Goal: Information Seeking & Learning: Learn about a topic

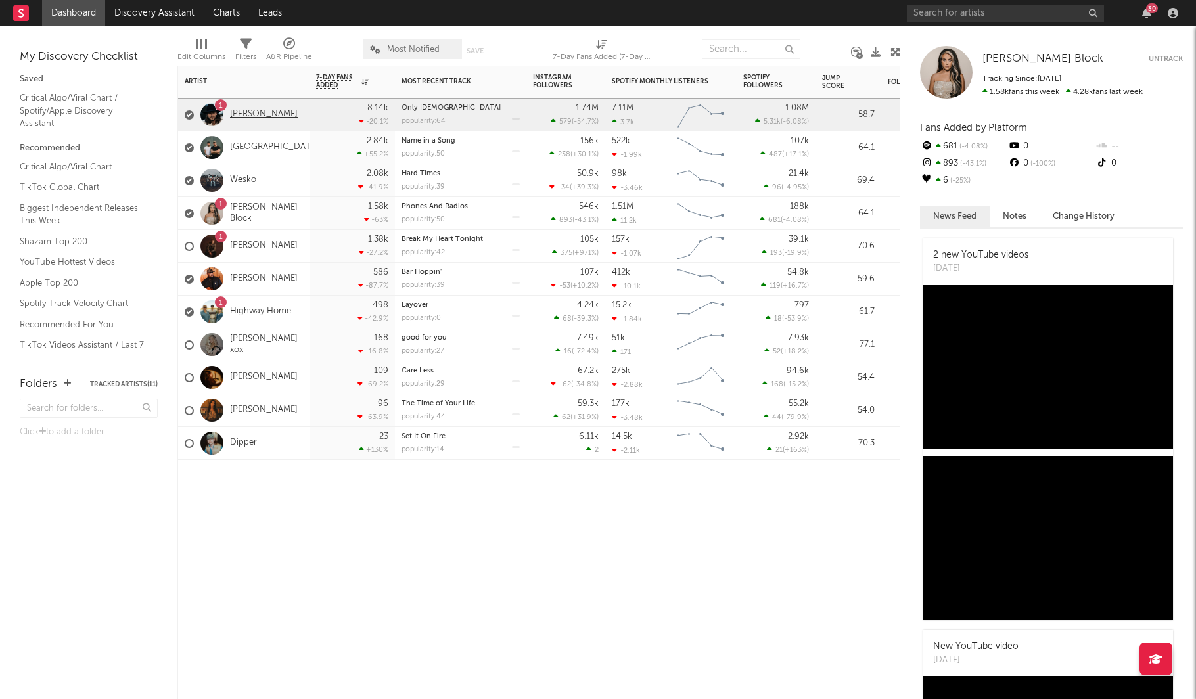
click at [260, 112] on link "[PERSON_NAME]" at bounding box center [264, 114] width 68 height 11
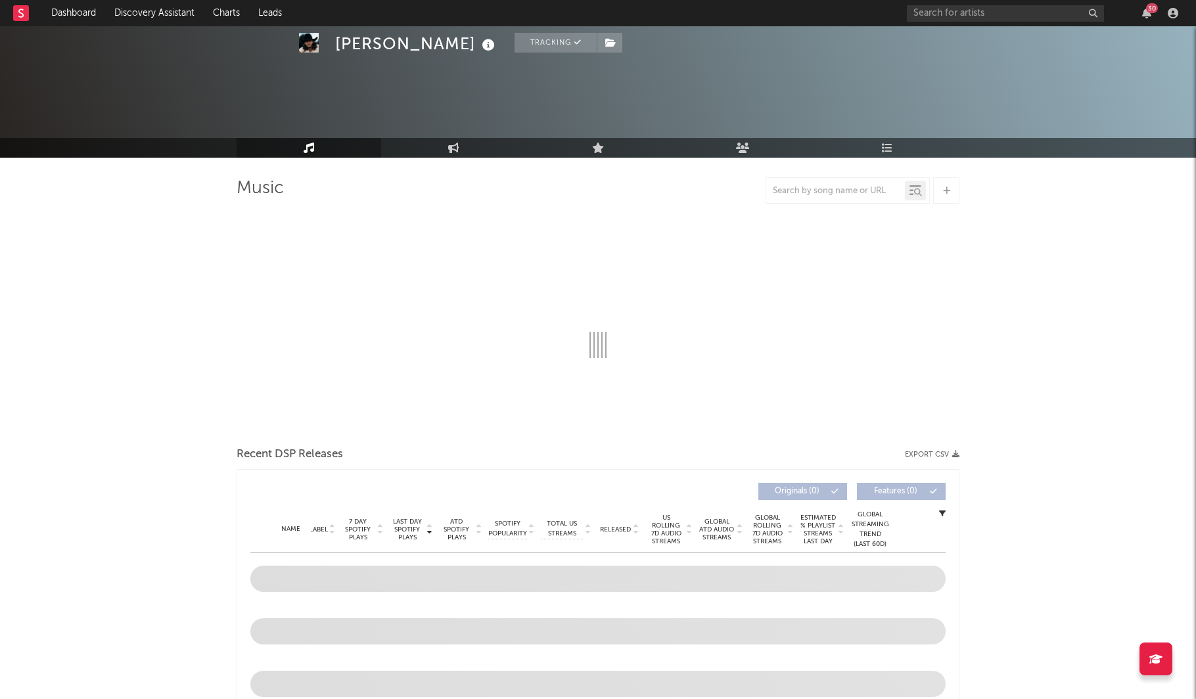
scroll to position [338, 0]
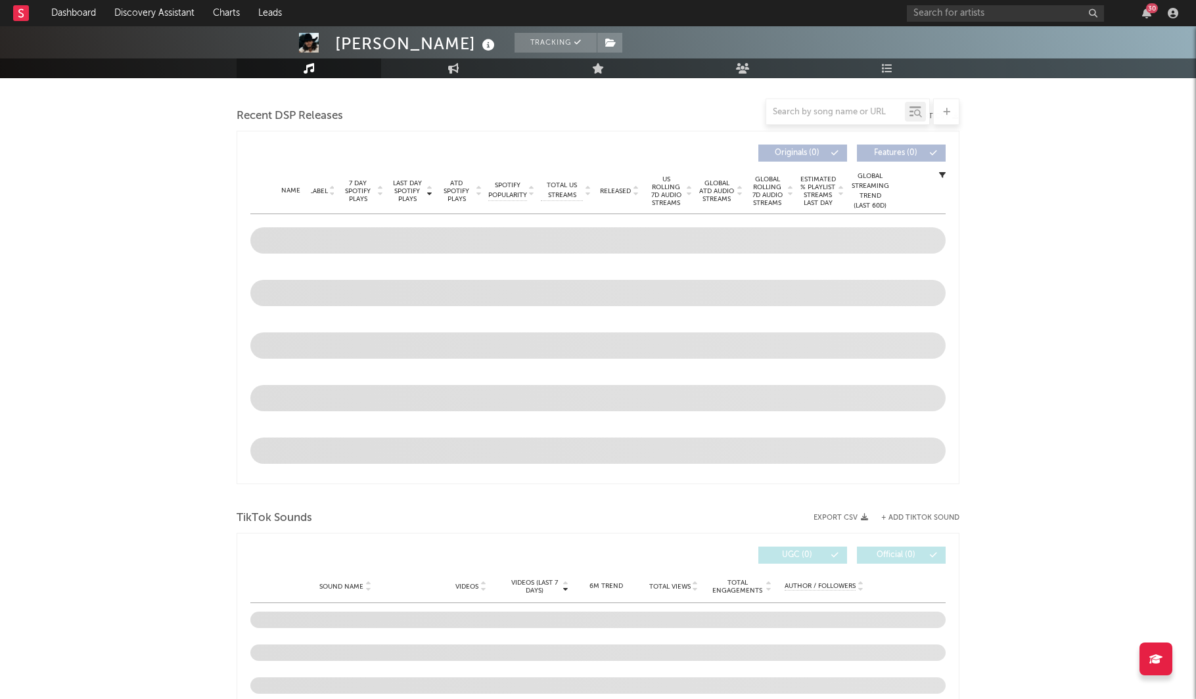
select select "6m"
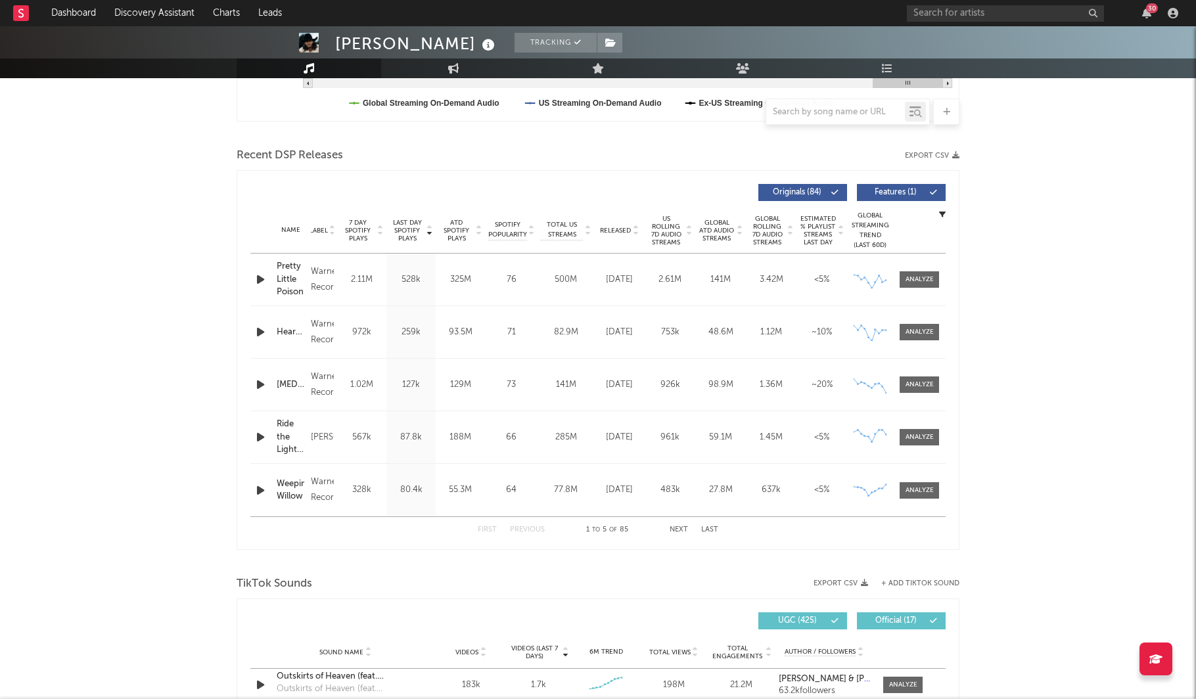
scroll to position [403, 0]
click at [675, 526] on button "Next" at bounding box center [679, 529] width 18 height 7
click at [932, 488] on div at bounding box center [919, 490] width 28 height 10
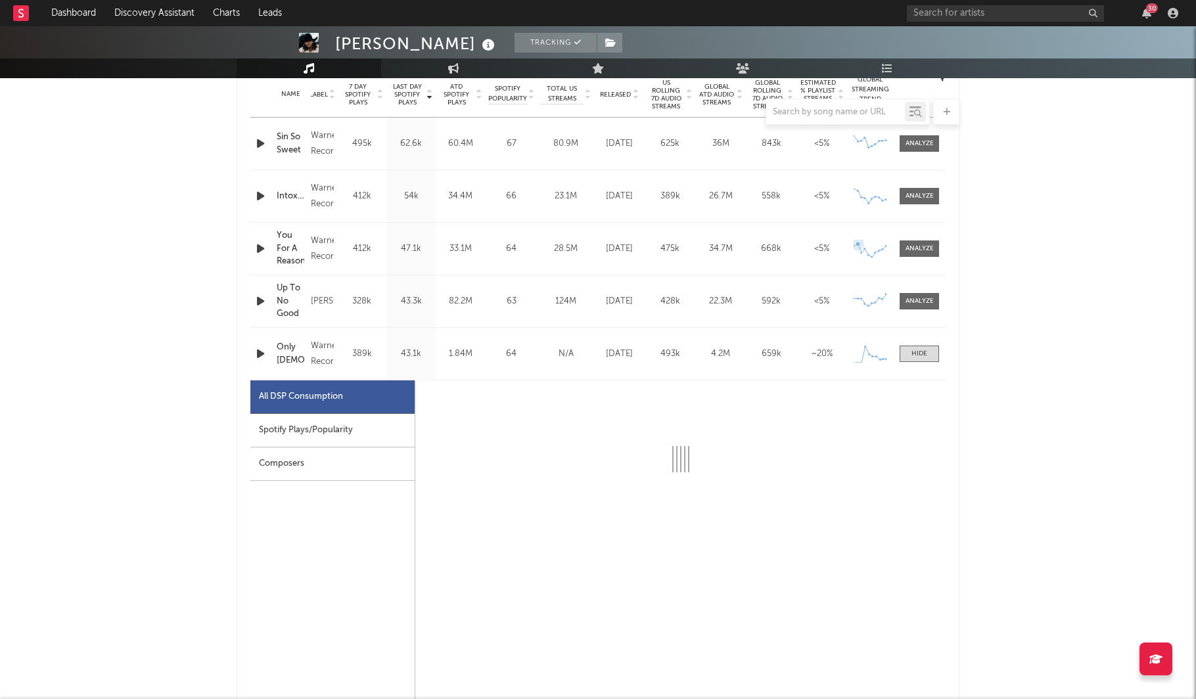
scroll to position [686, 0]
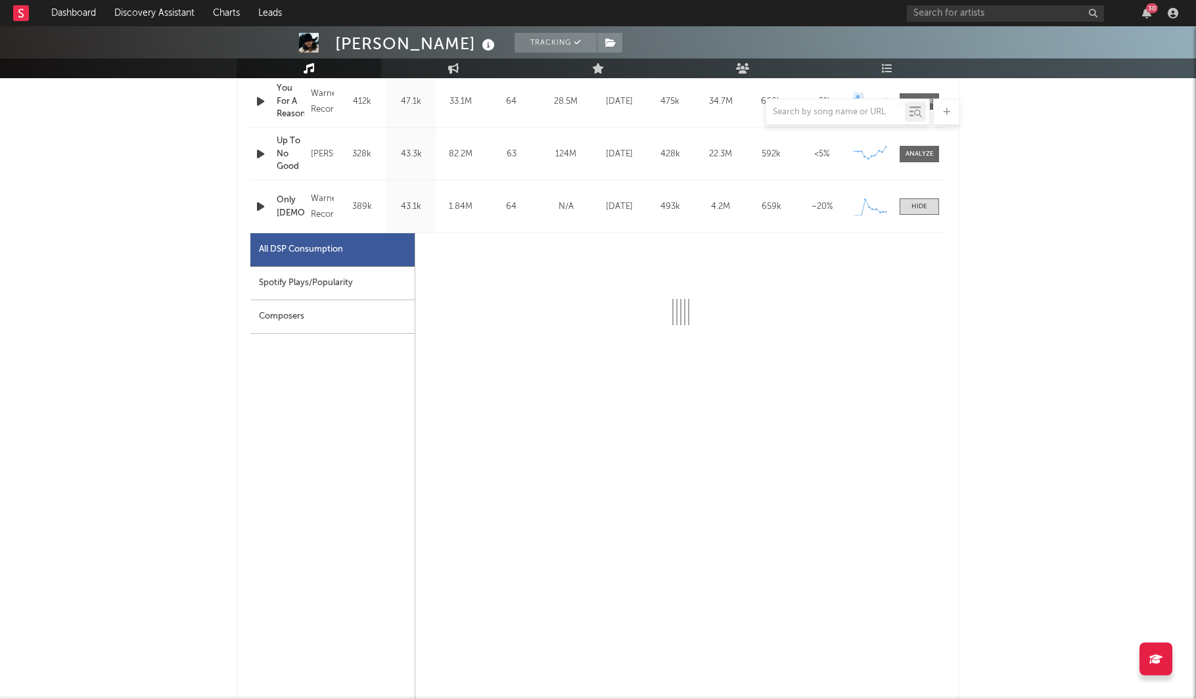
select select "1w"
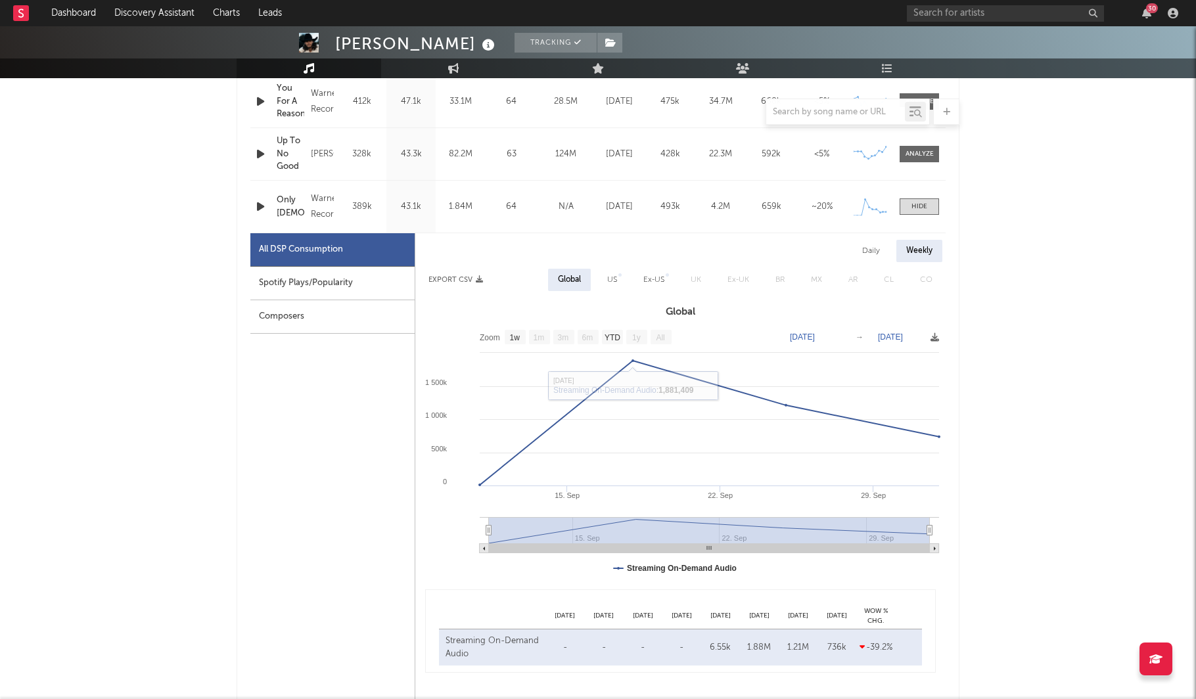
click at [613, 280] on div "US" at bounding box center [612, 280] width 10 height 16
select select "1w"
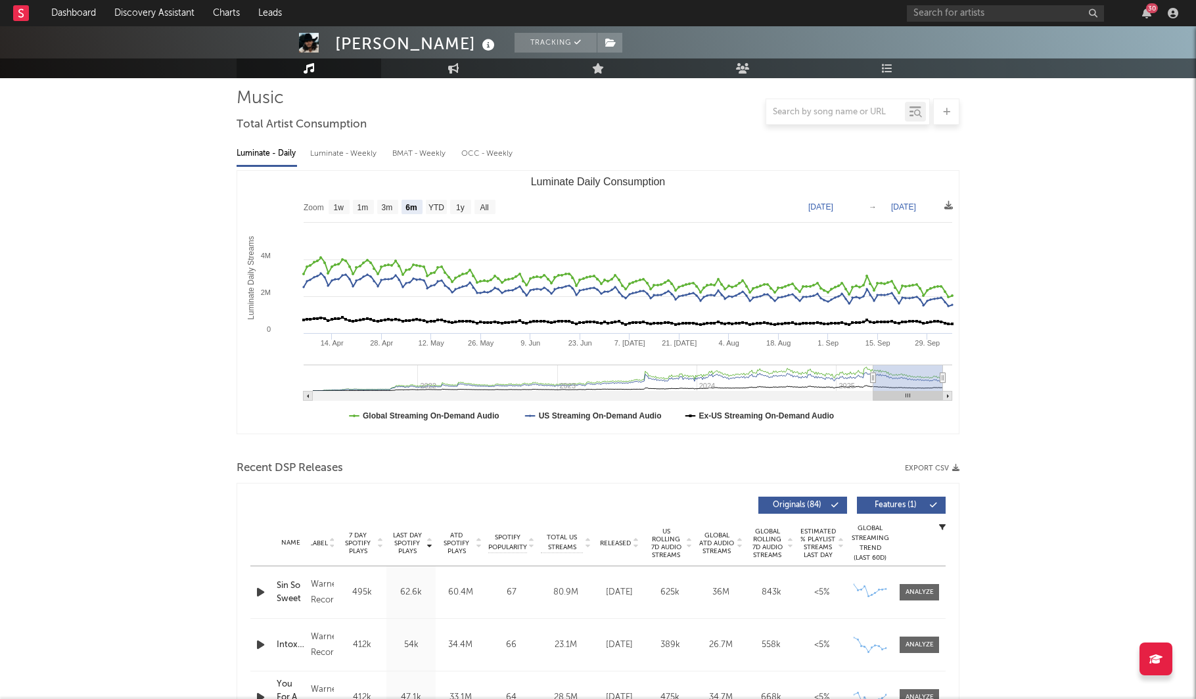
scroll to position [85, 0]
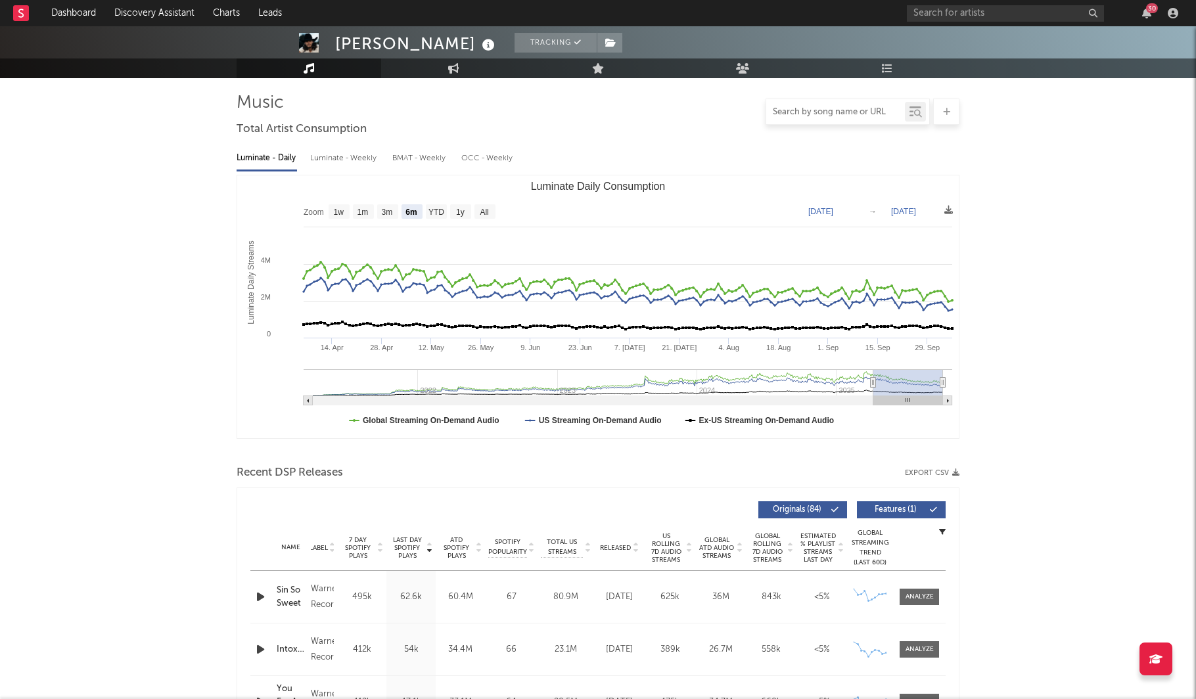
click at [817, 109] on input "text" at bounding box center [835, 112] width 139 height 11
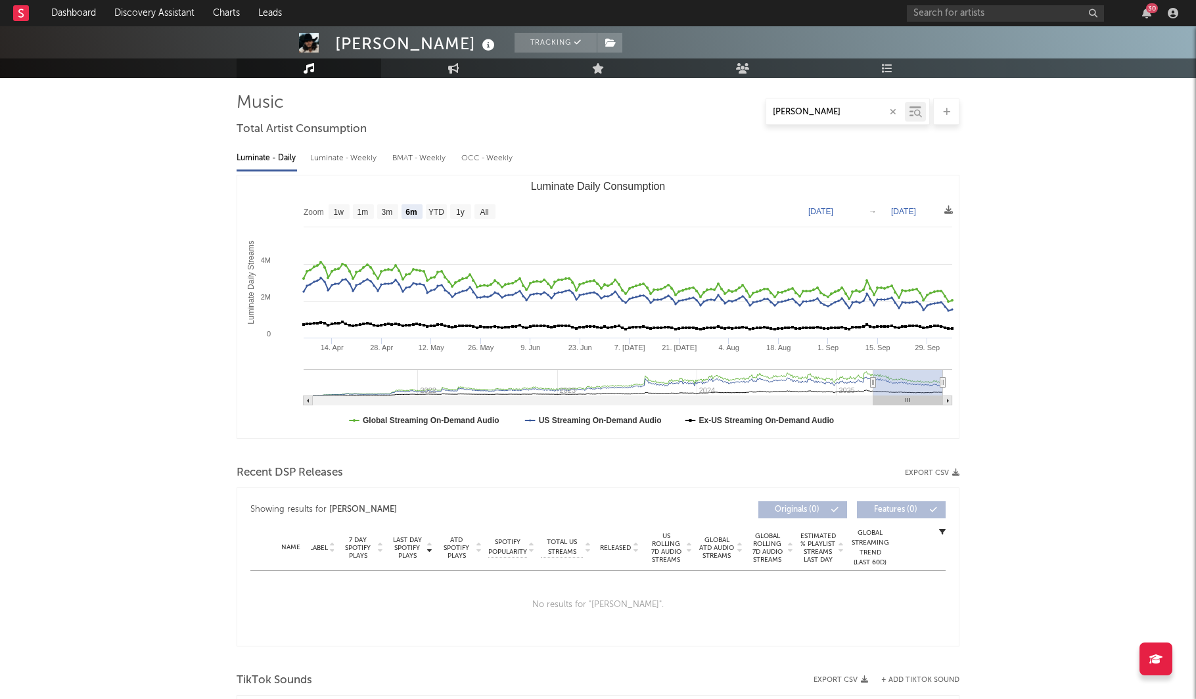
type input "[PERSON_NAME]"
drag, startPoint x: 817, startPoint y: 109, endPoint x: 995, endPoint y: 143, distance: 181.3
click at [995, 143] on div "[PERSON_NAME] Tracking [GEOGRAPHIC_DATA] | Country Edit Tracking Email Alerts O…" at bounding box center [598, 631] width 1196 height 1380
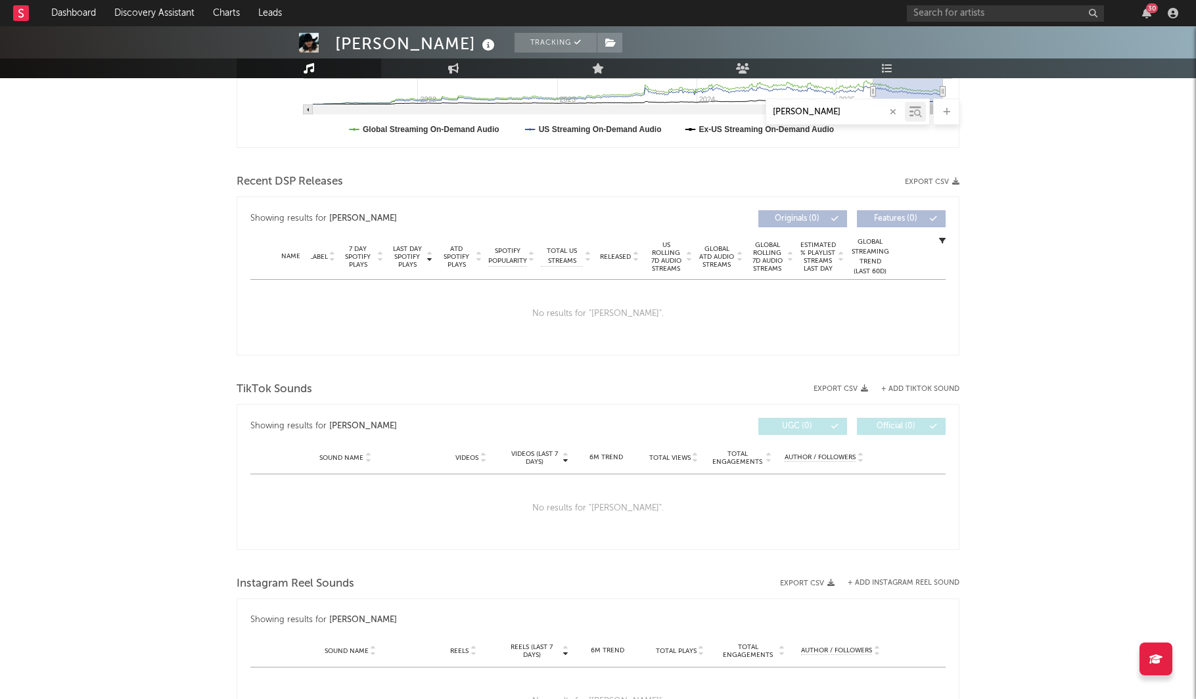
scroll to position [321, 0]
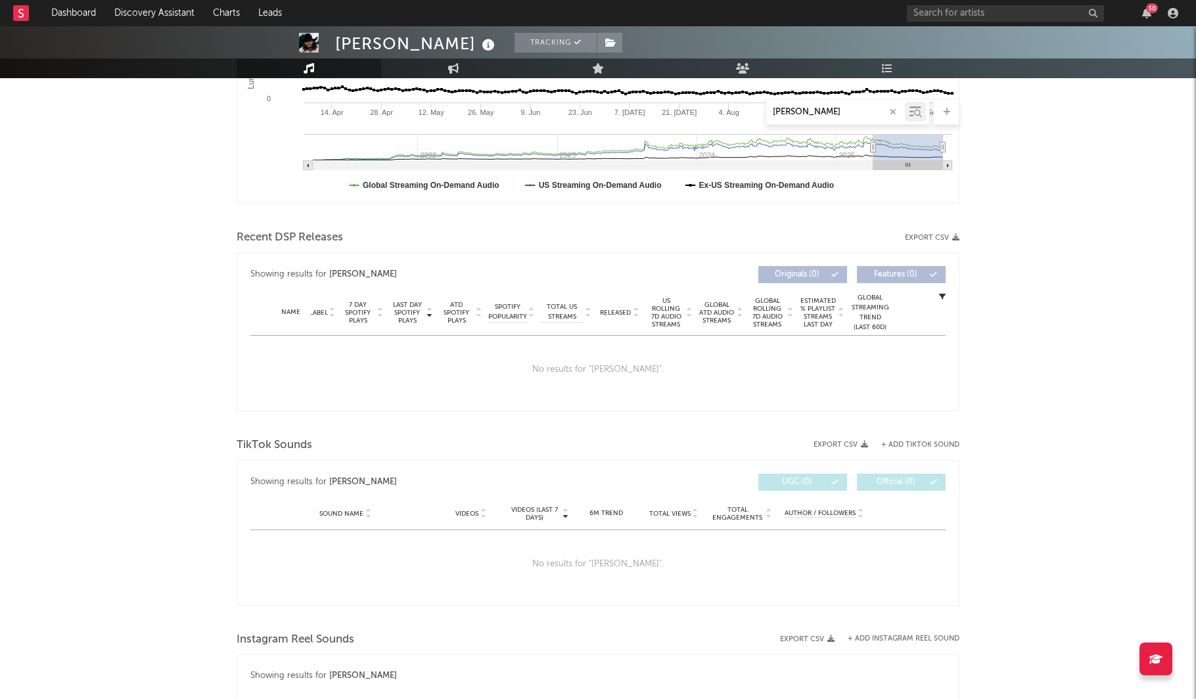
click at [893, 112] on icon "button" at bounding box center [893, 112] width 7 height 9
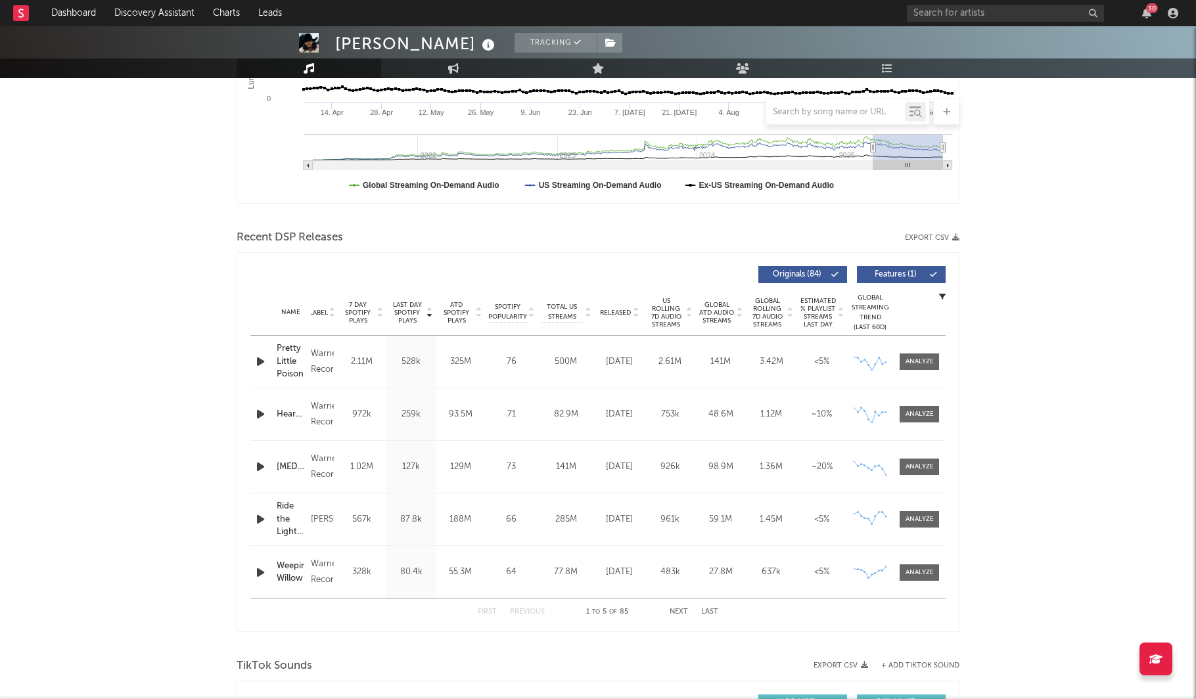
click at [679, 610] on button "Next" at bounding box center [679, 611] width 18 height 7
select select "1w"
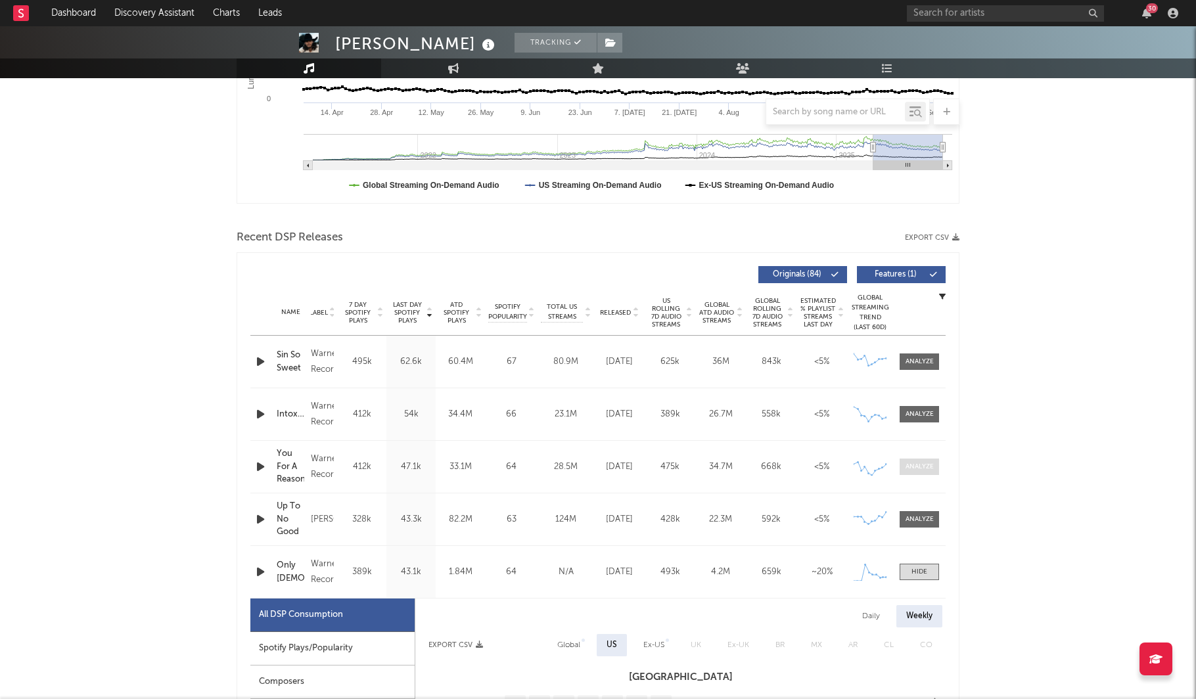
click at [924, 467] on div at bounding box center [919, 467] width 28 height 10
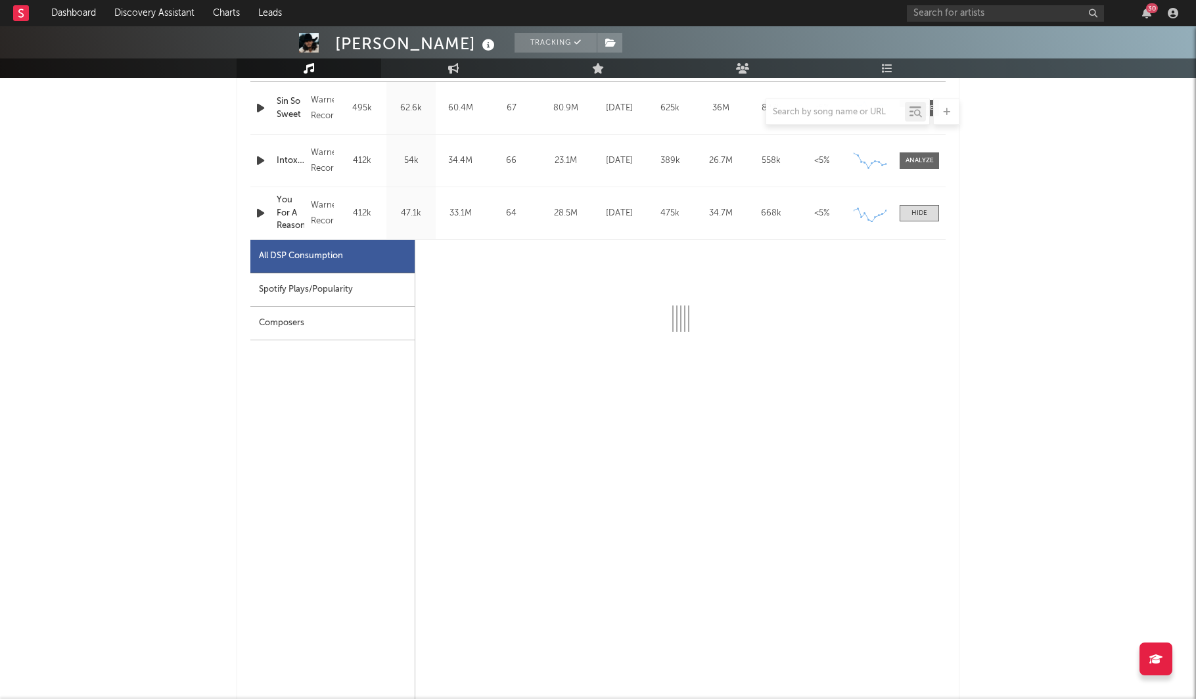
select select "1w"
select select "6m"
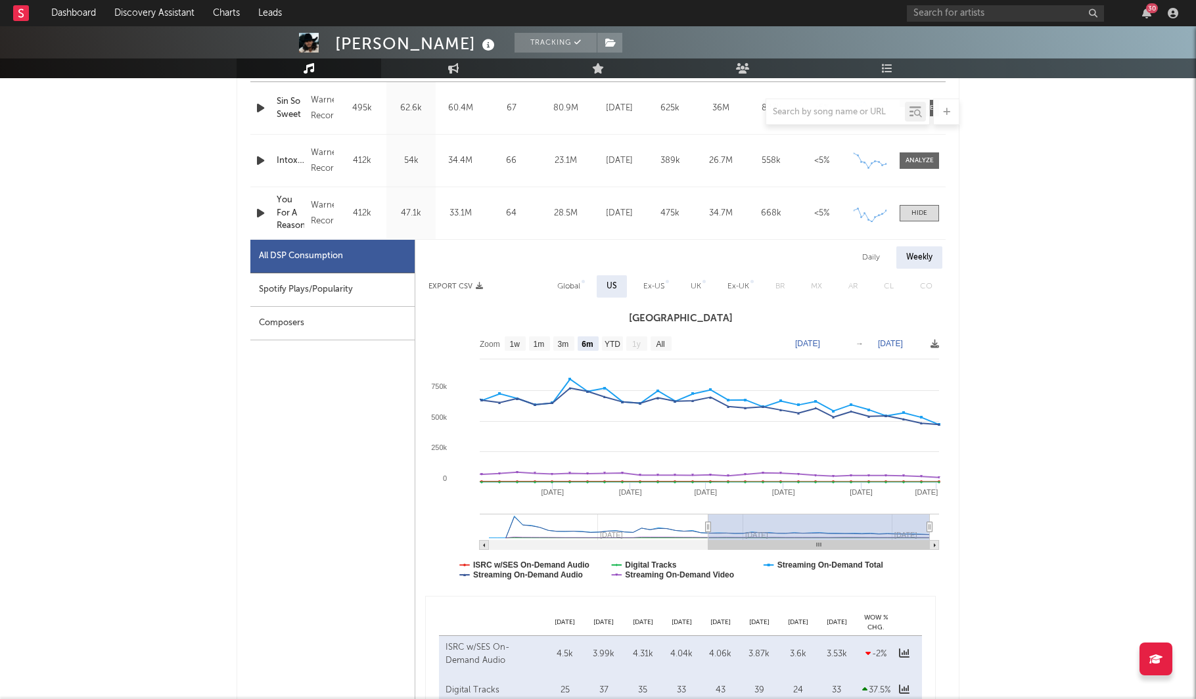
scroll to position [513, 0]
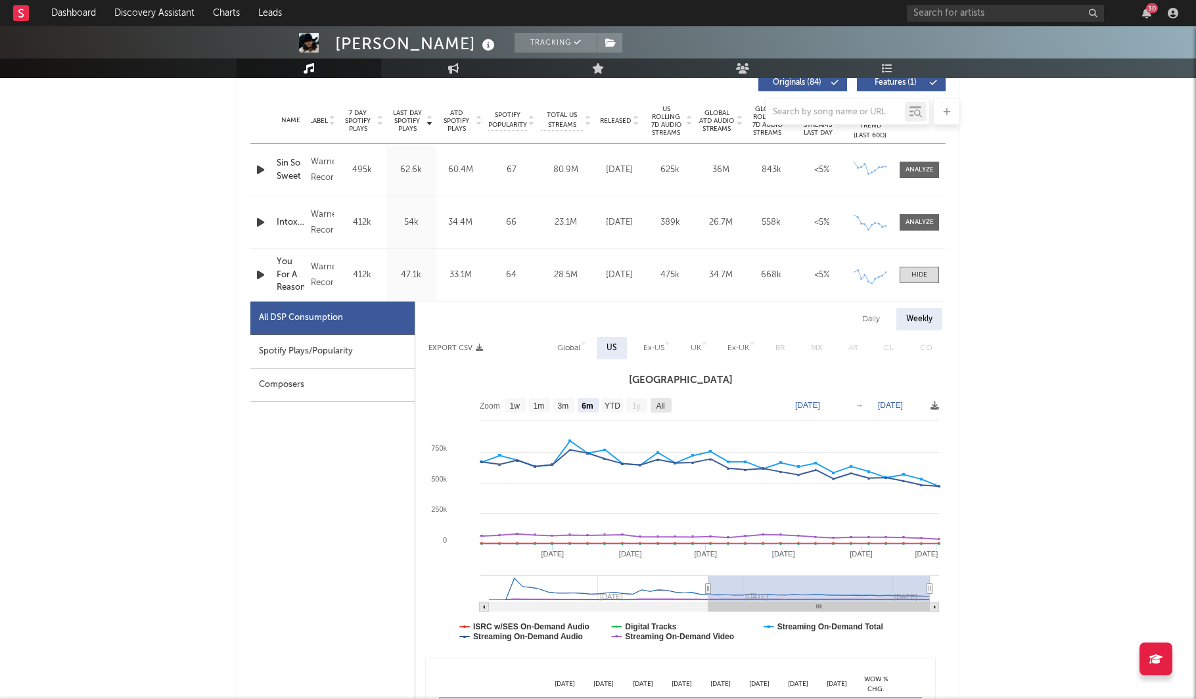
click at [662, 408] on text "All" at bounding box center [660, 405] width 9 height 9
select select "All"
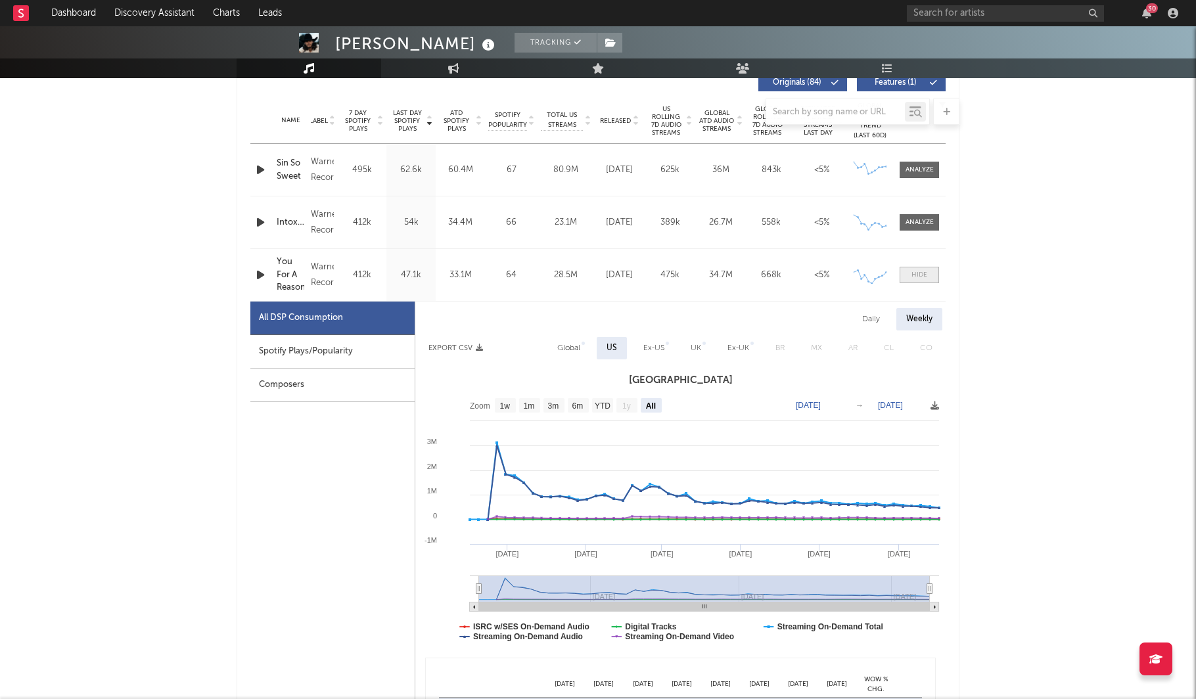
click at [924, 267] on span at bounding box center [919, 275] width 39 height 16
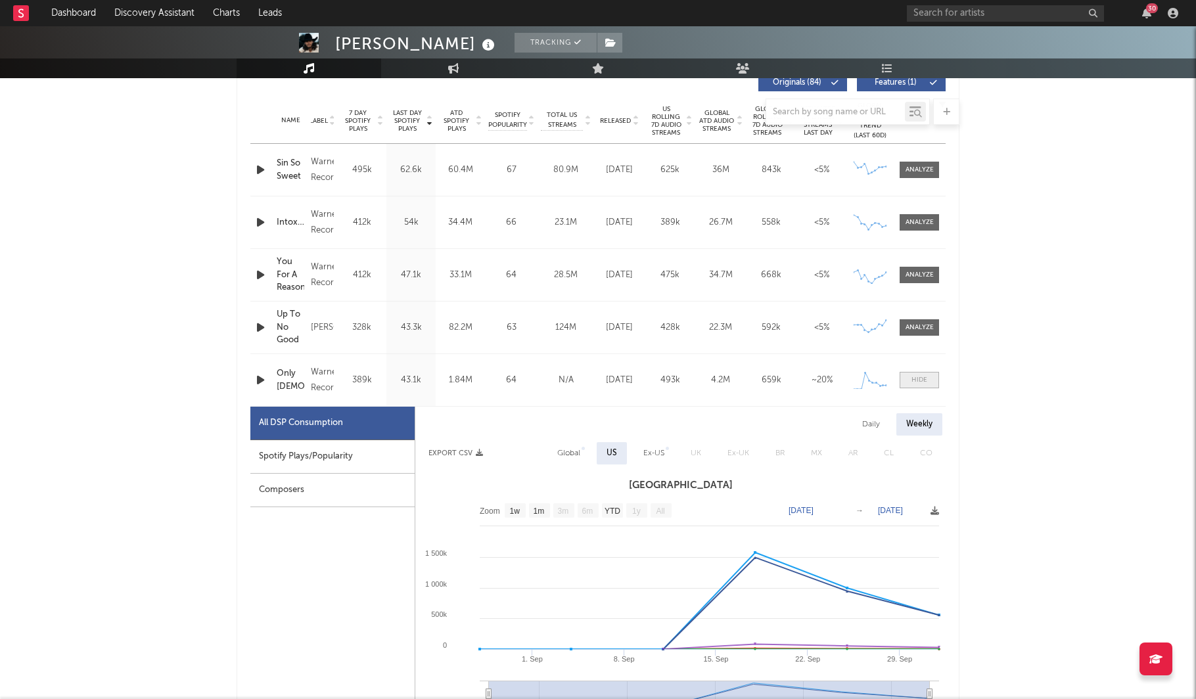
click at [936, 378] on span at bounding box center [919, 380] width 39 height 16
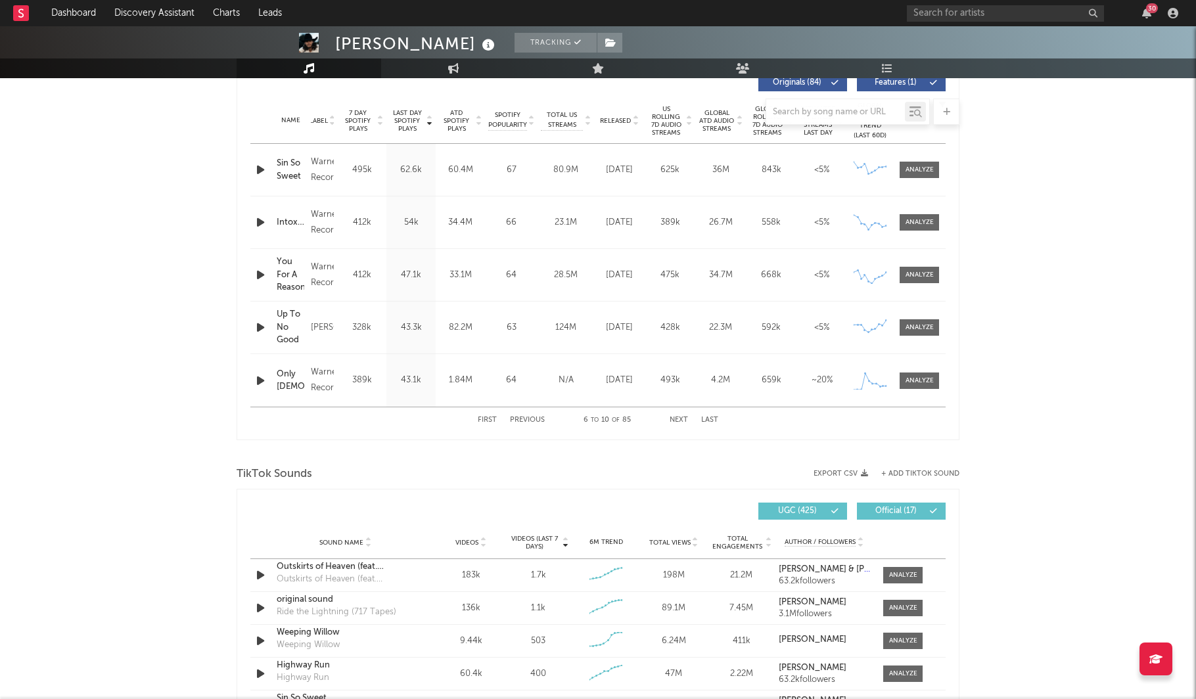
click at [530, 423] on button "Previous" at bounding box center [527, 420] width 35 height 7
click at [923, 273] on div at bounding box center [919, 275] width 28 height 10
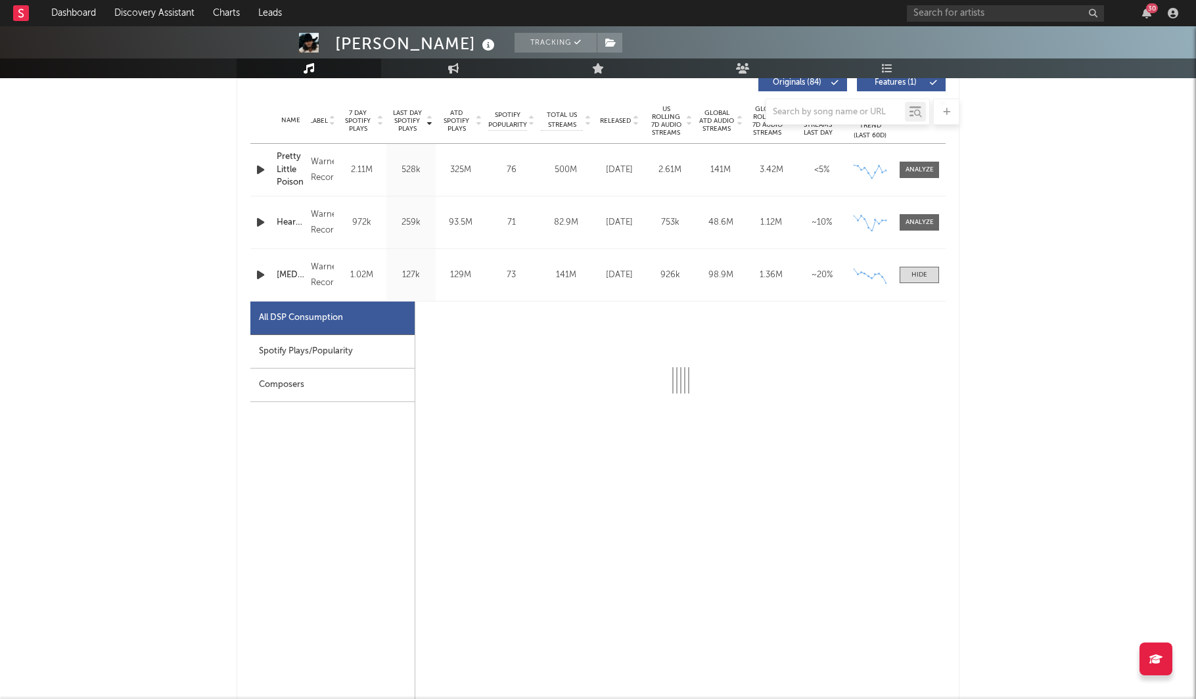
select select "6m"
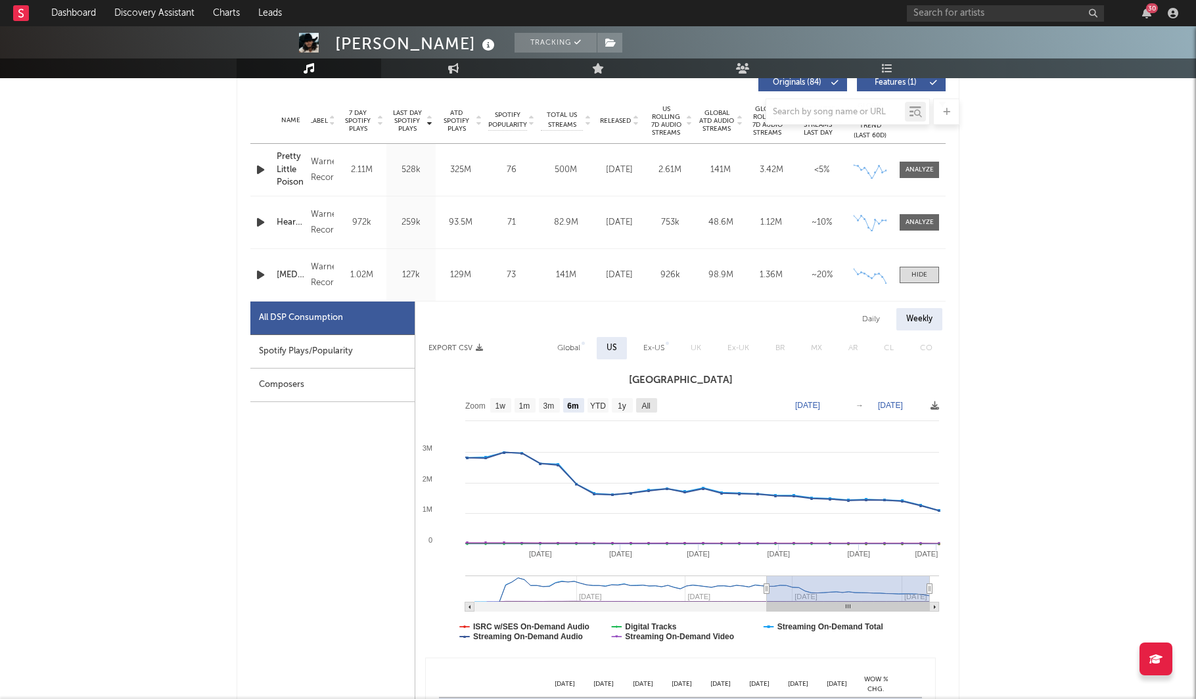
click at [650, 401] on text "All" at bounding box center [645, 405] width 9 height 9
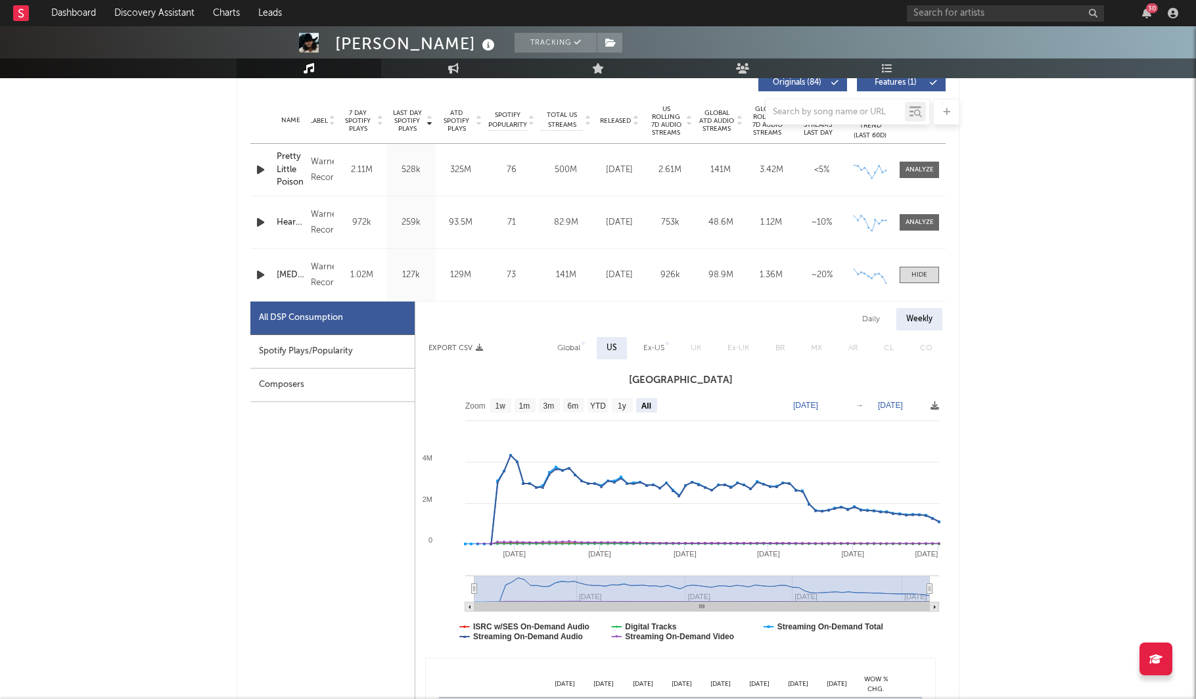
select select "All"
click at [921, 174] on div at bounding box center [919, 170] width 28 height 10
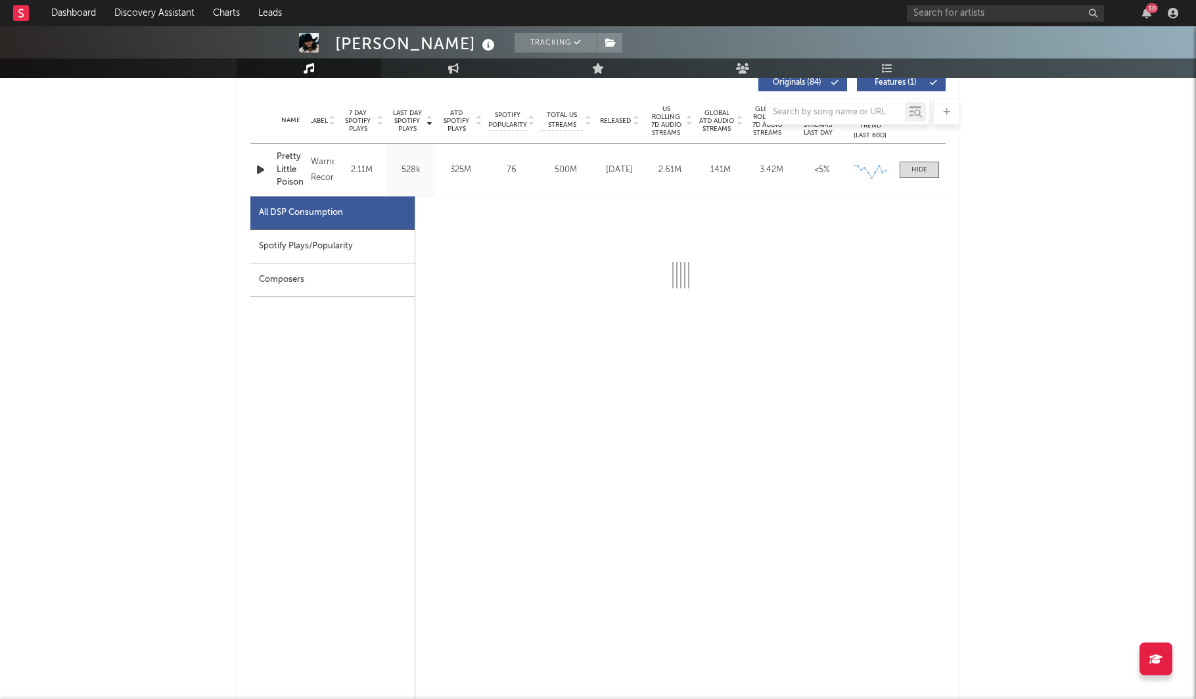
select select "All"
select select "6m"
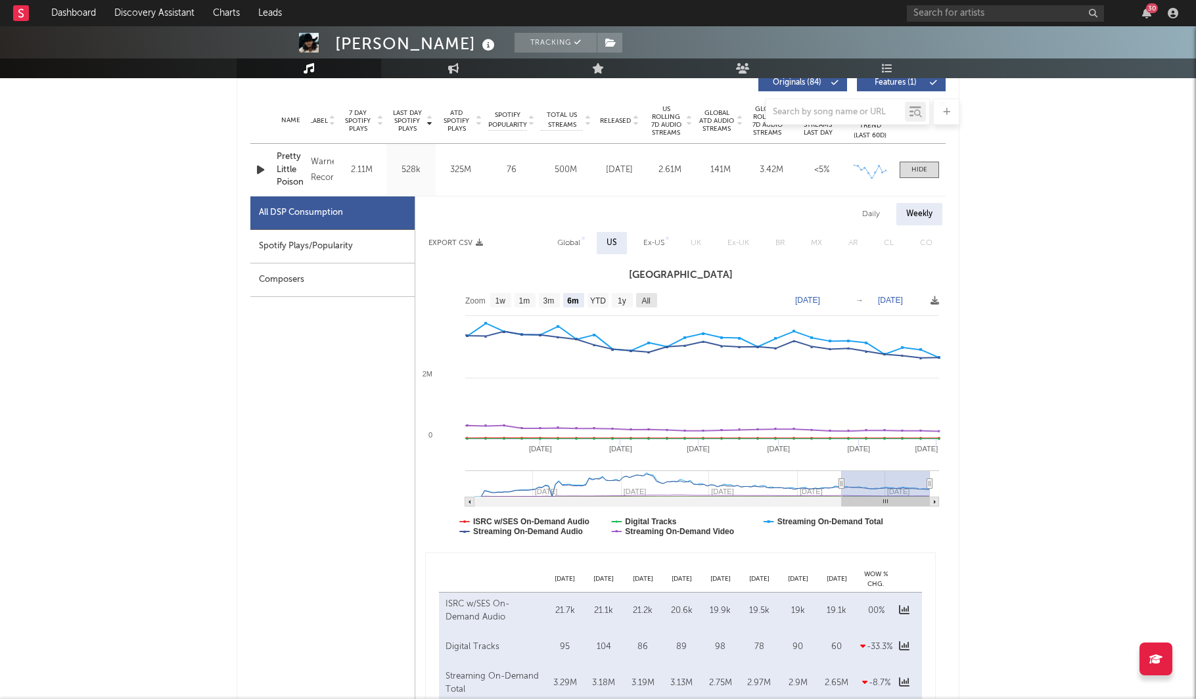
click at [646, 298] on text "All" at bounding box center [645, 300] width 9 height 9
select select "All"
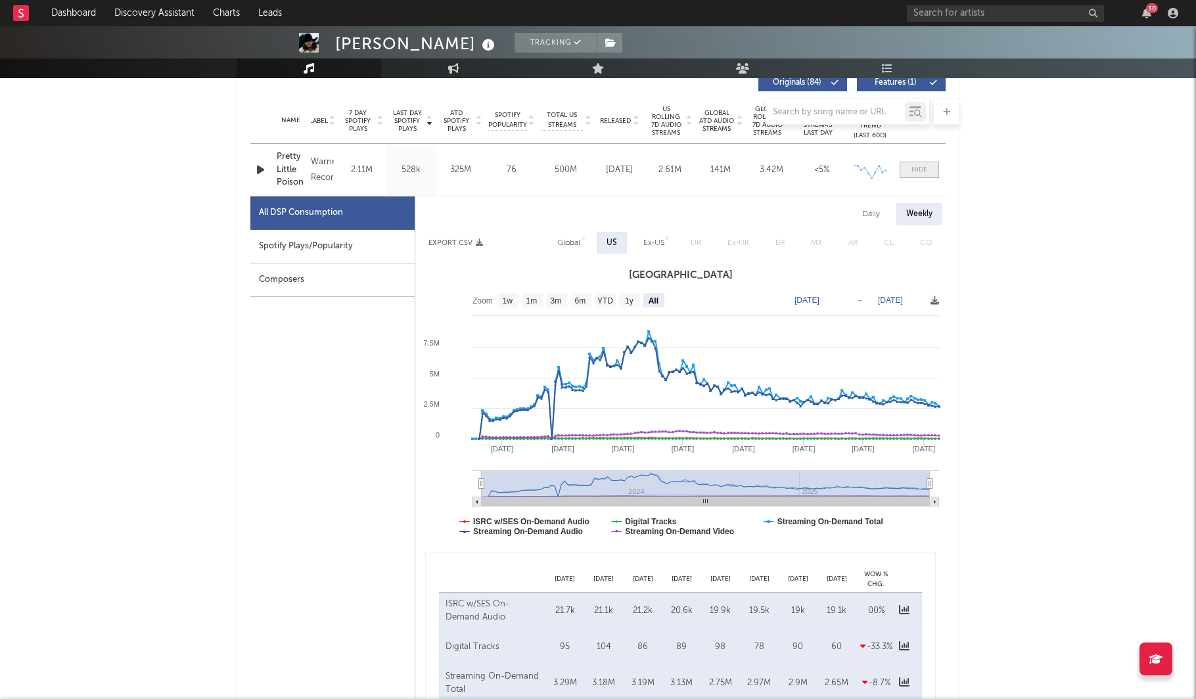
click at [913, 166] on div at bounding box center [919, 170] width 16 height 10
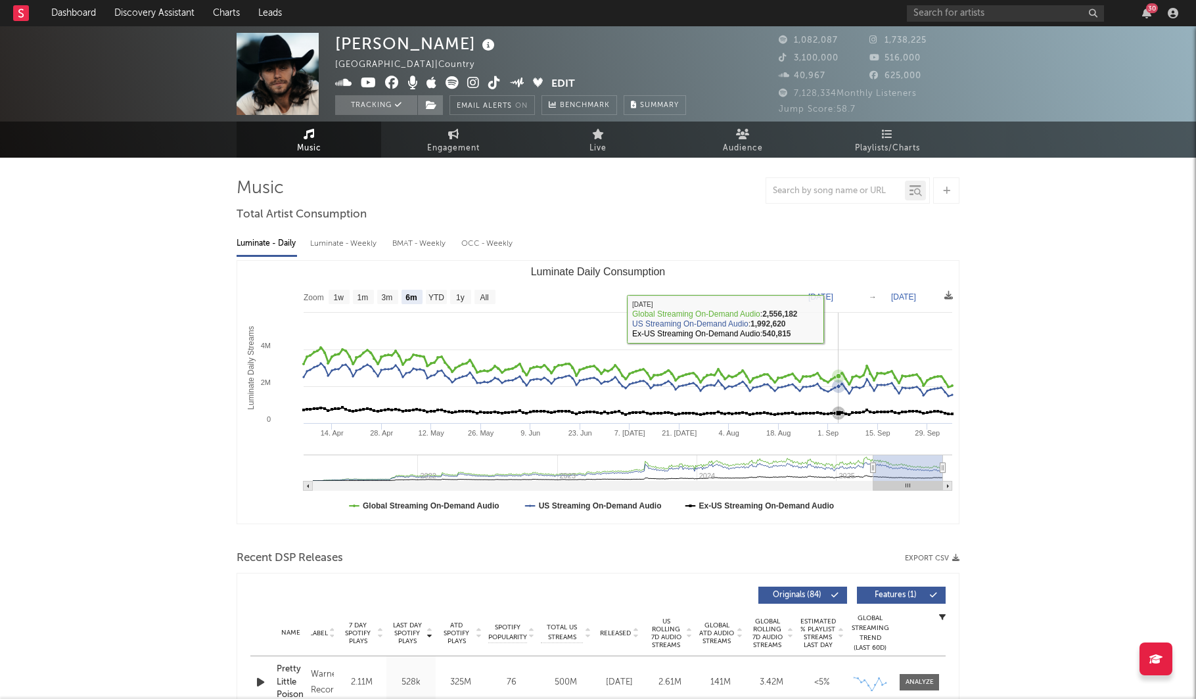
scroll to position [0, 0]
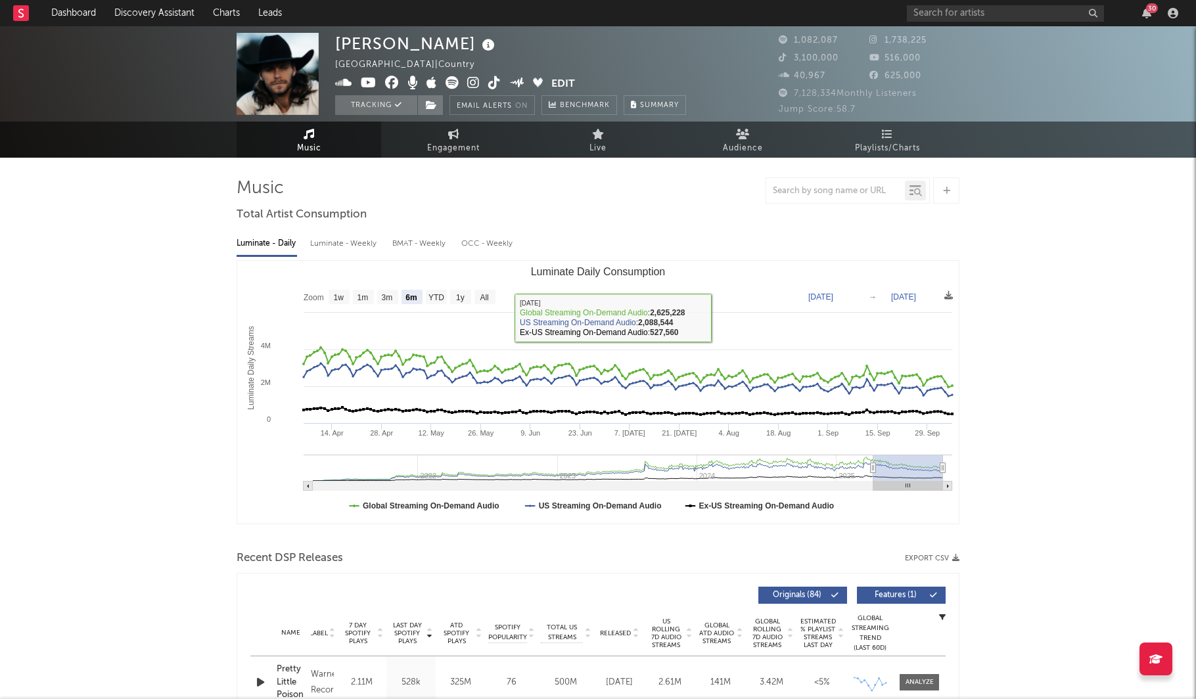
click at [345, 248] on div "Luminate - Weekly" at bounding box center [344, 244] width 69 height 22
select select "6m"
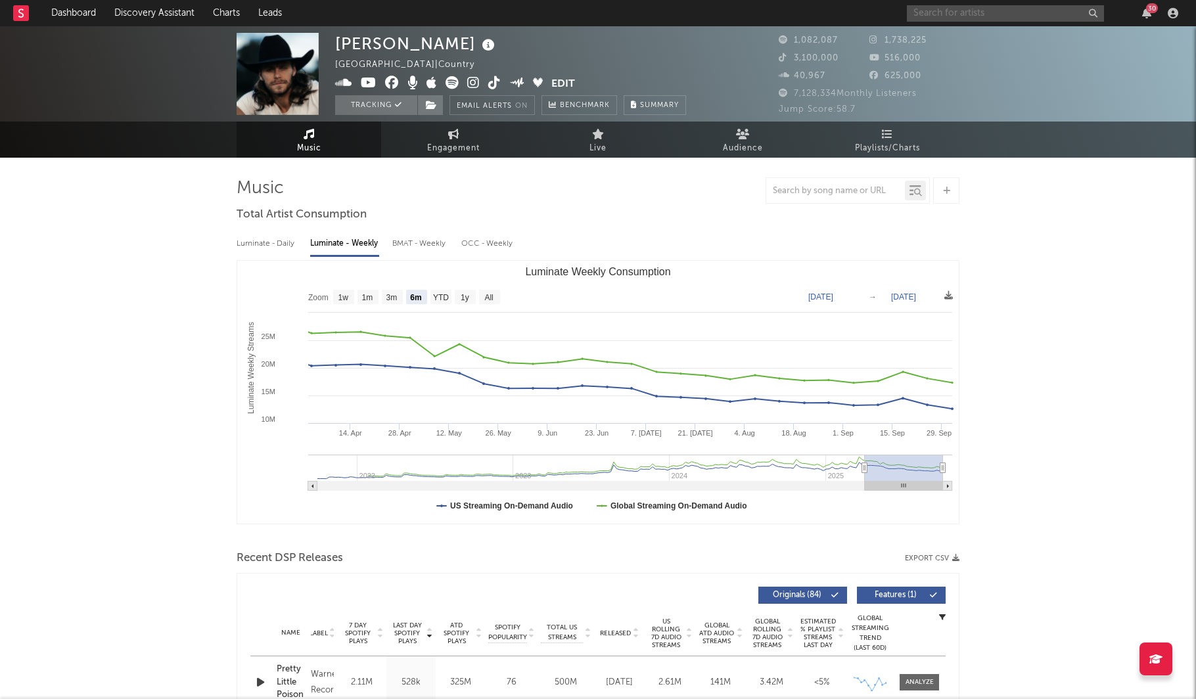
click at [976, 14] on input "text" at bounding box center [1005, 13] width 197 height 16
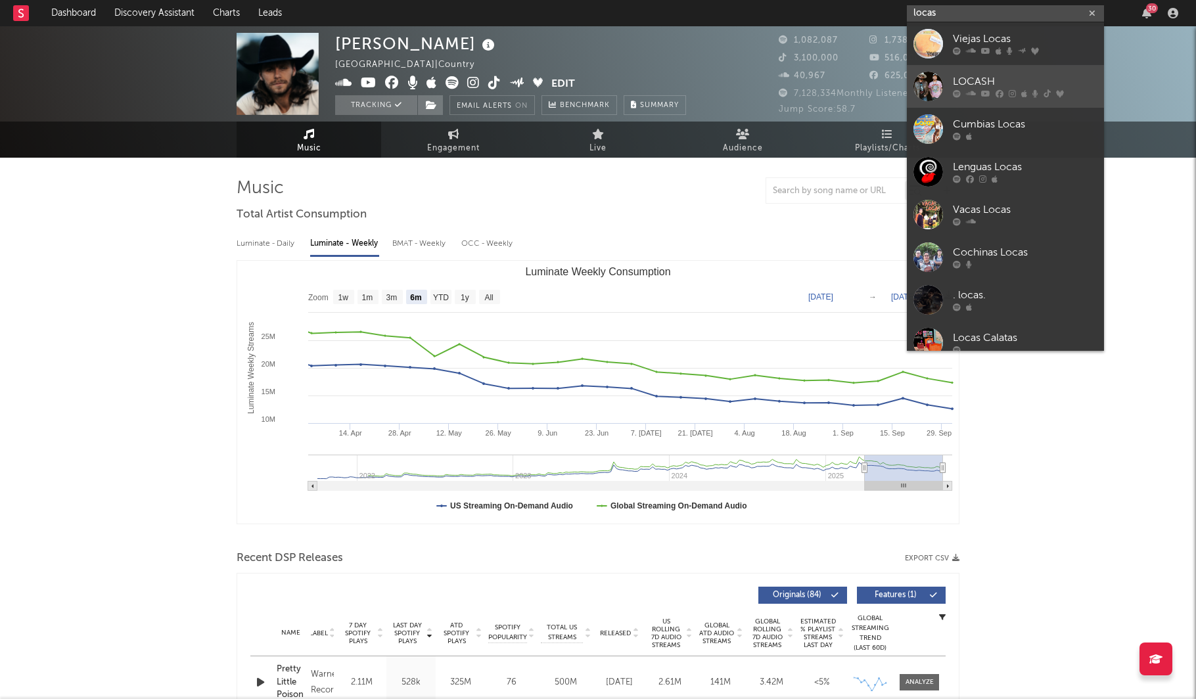
type input "locas"
click at [1007, 80] on div "LOCASH" at bounding box center [1025, 82] width 145 height 16
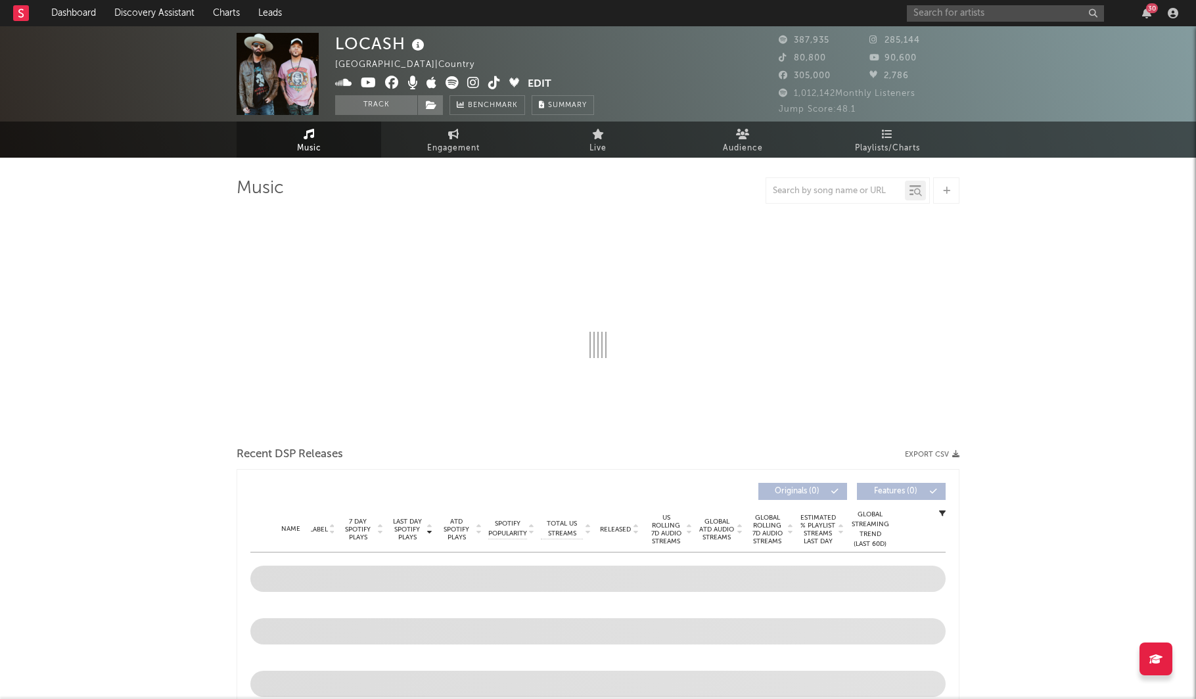
select select "6m"
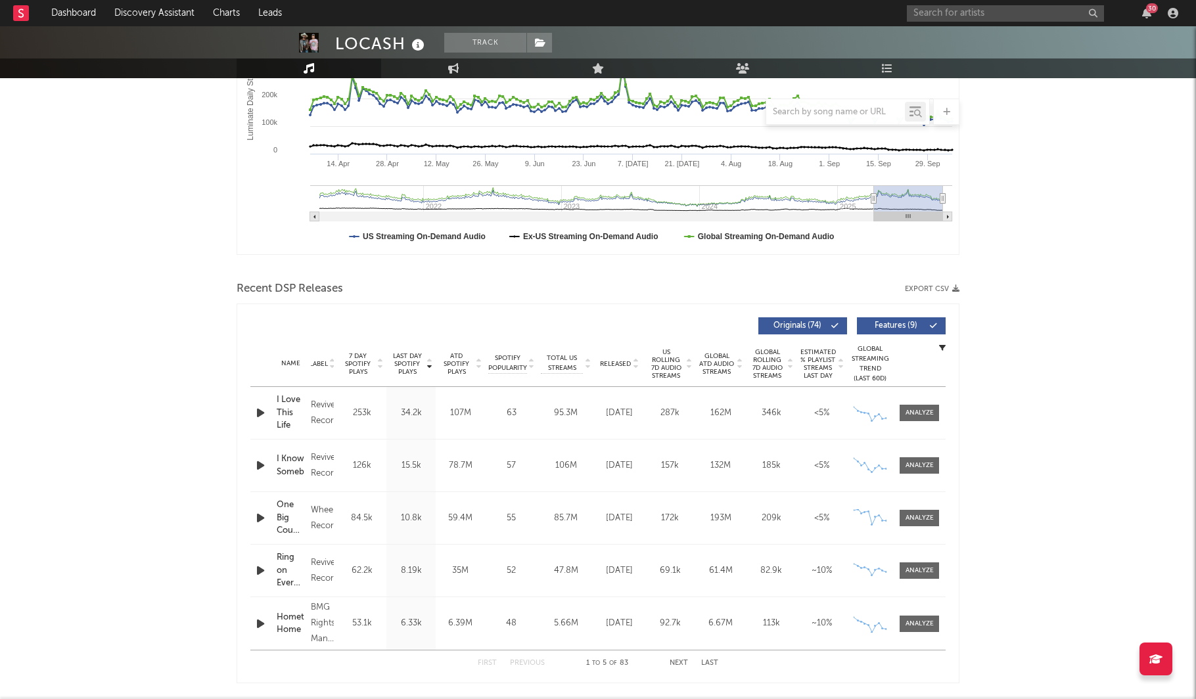
scroll to position [271, 0]
click at [616, 365] on span "Released" at bounding box center [615, 363] width 31 height 8
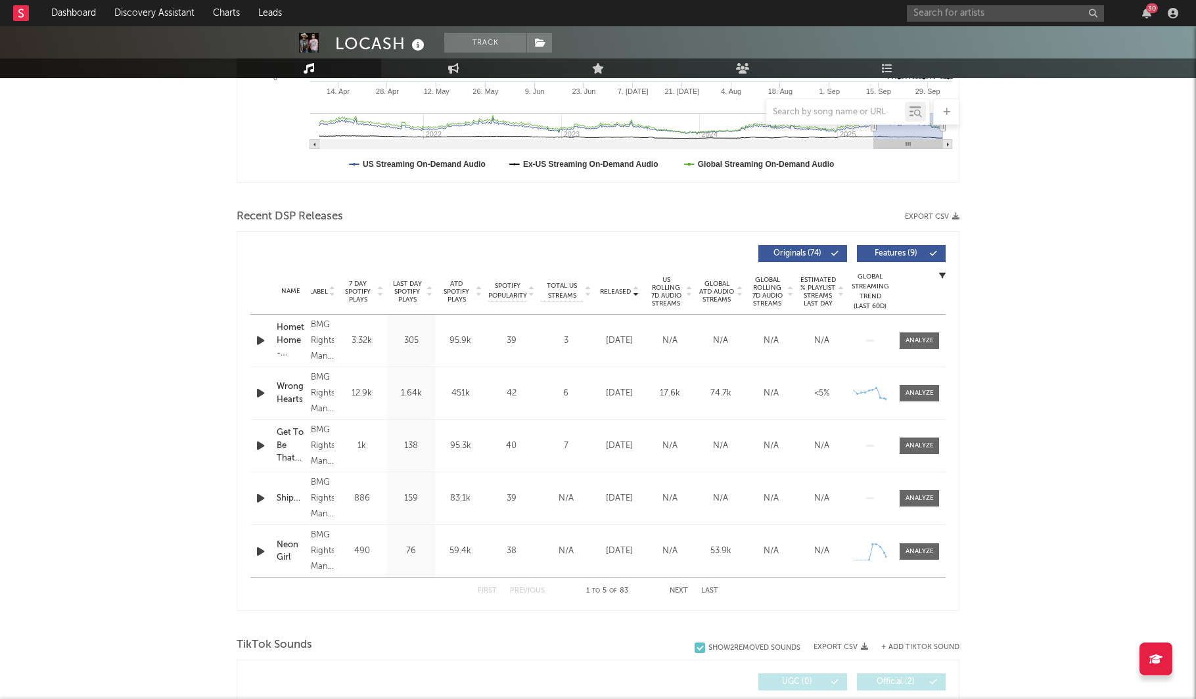
scroll to position [342, 0]
click at [679, 586] on div "First Previous 1 to 5 of 83 Next Last" at bounding box center [598, 591] width 240 height 26
click at [679, 589] on button "Next" at bounding box center [679, 590] width 18 height 7
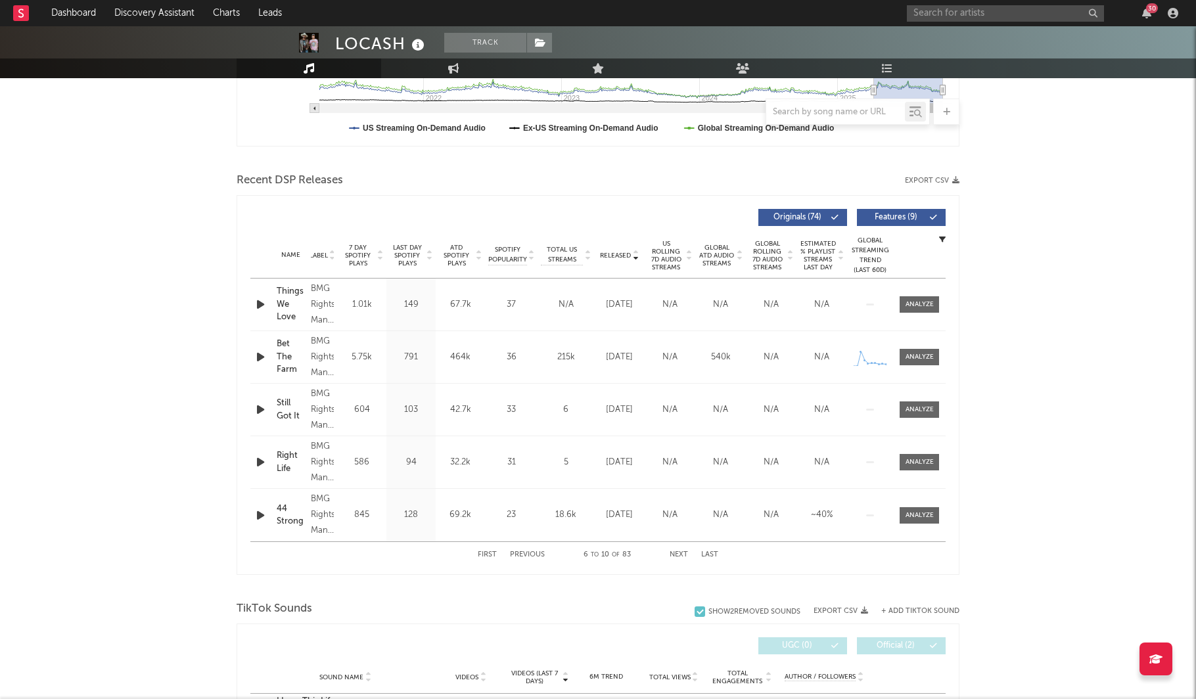
click at [488, 550] on div "First Previous 6 to 10 of 83 Next Last" at bounding box center [598, 555] width 240 height 26
click at [487, 552] on button "First" at bounding box center [487, 554] width 19 height 7
click at [927, 305] on div at bounding box center [919, 305] width 28 height 10
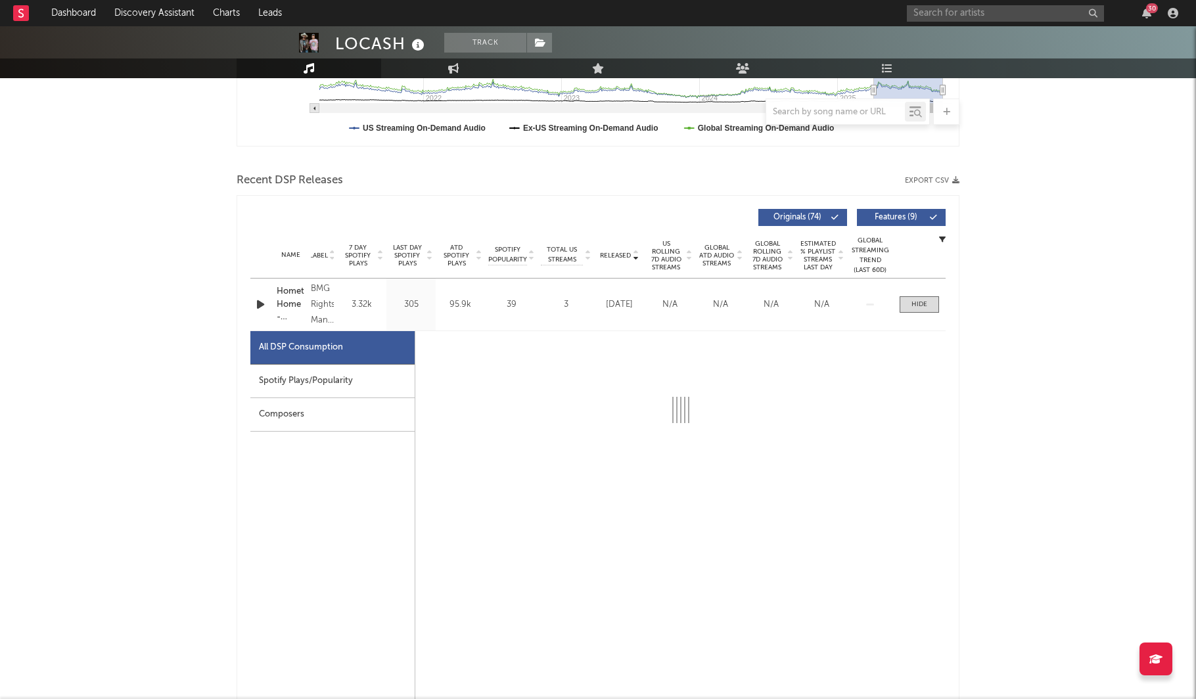
select select "1w"
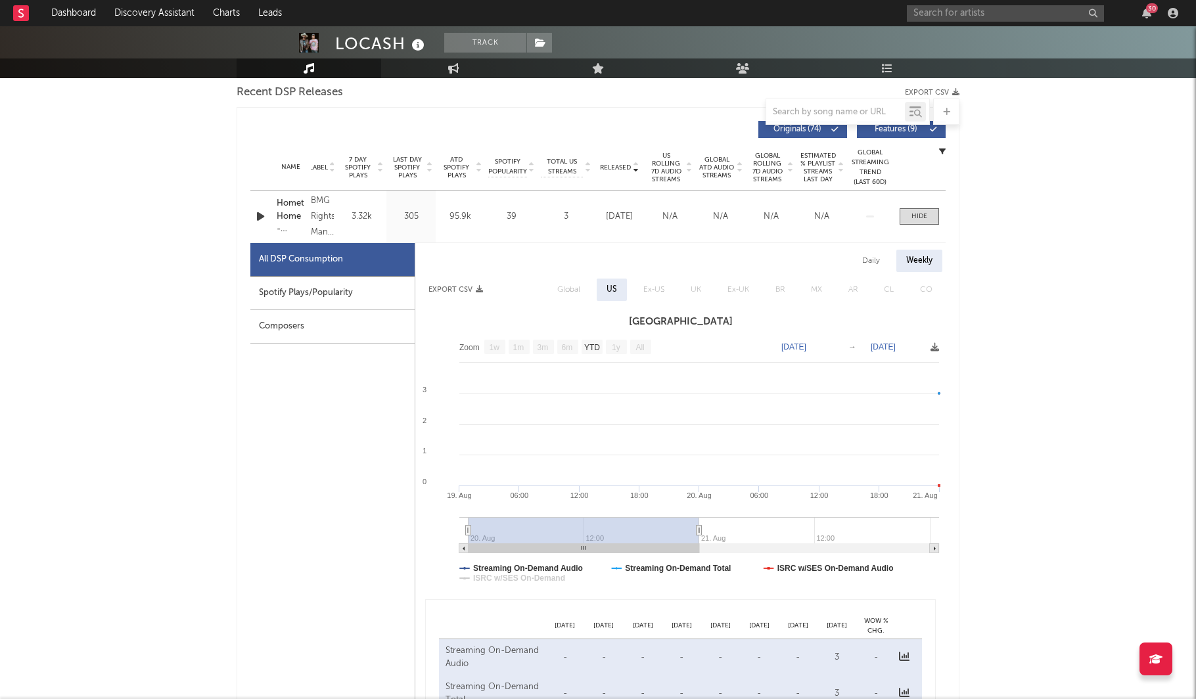
scroll to position [465, 0]
click at [864, 262] on div "Daily" at bounding box center [870, 262] width 37 height 22
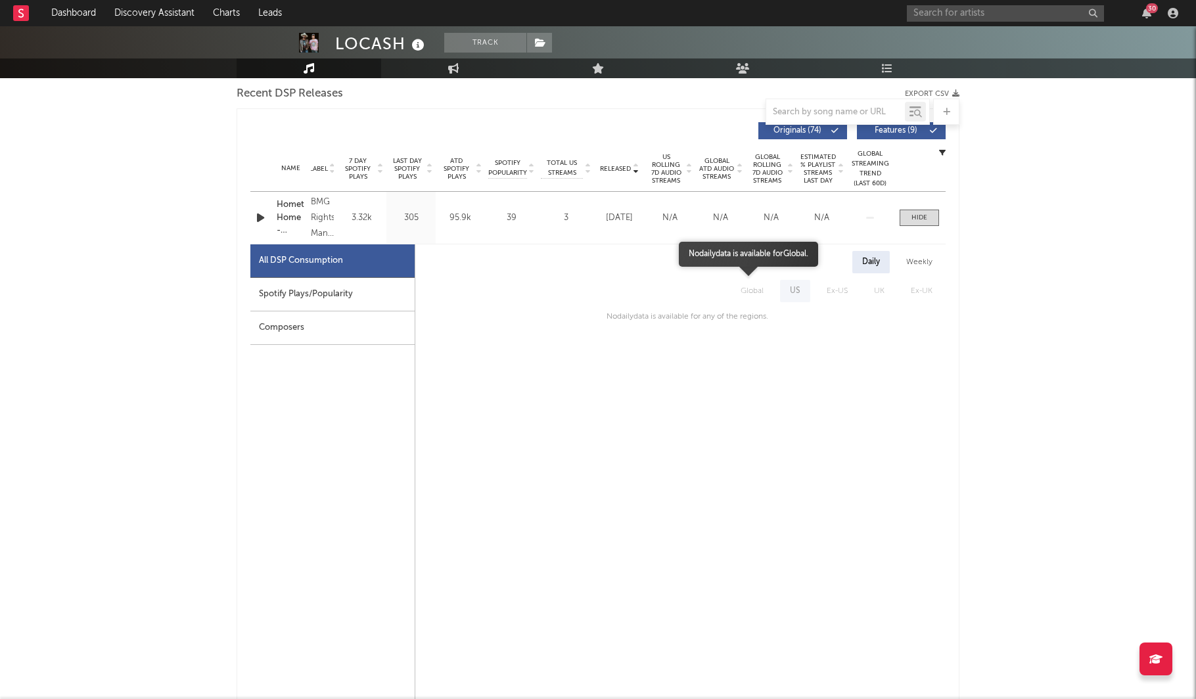
click at [752, 286] on span "Global" at bounding box center [751, 291] width 49 height 22
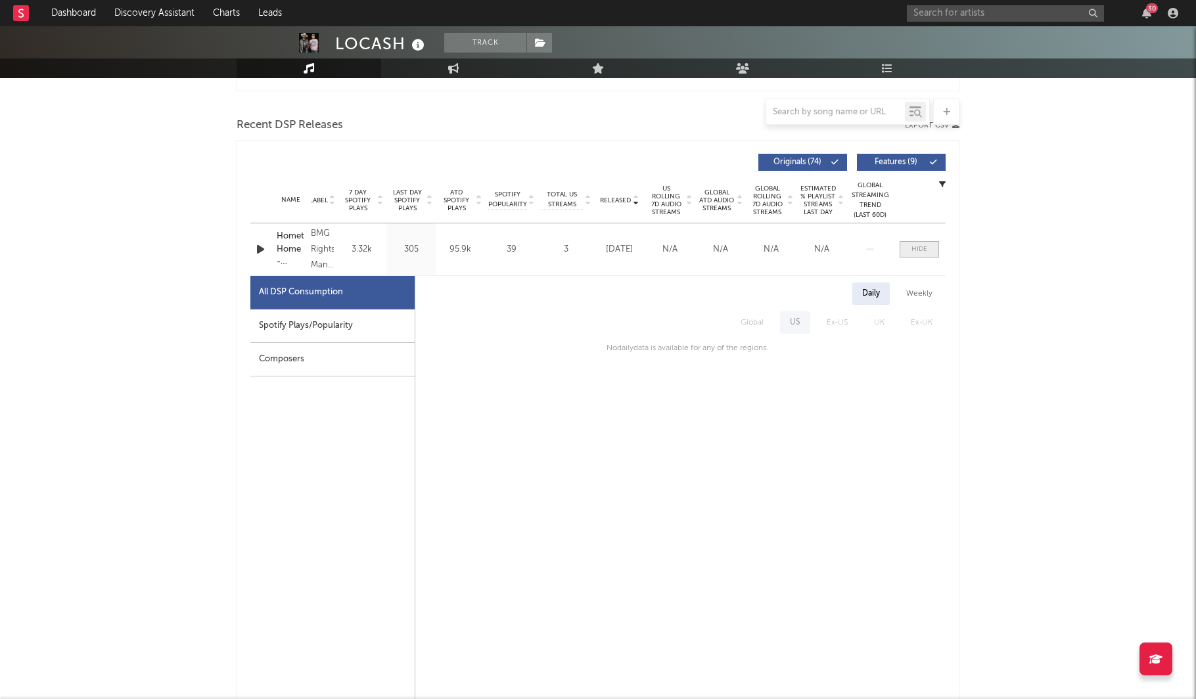
click at [930, 246] on span at bounding box center [919, 249] width 39 height 16
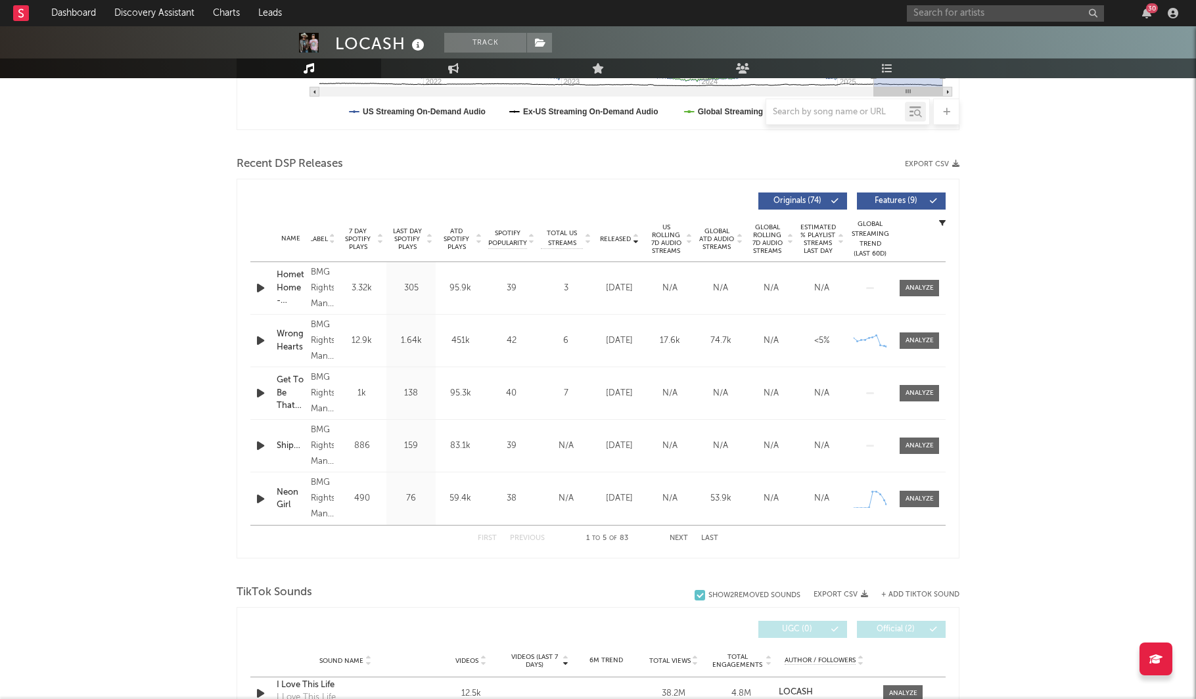
scroll to position [394, 0]
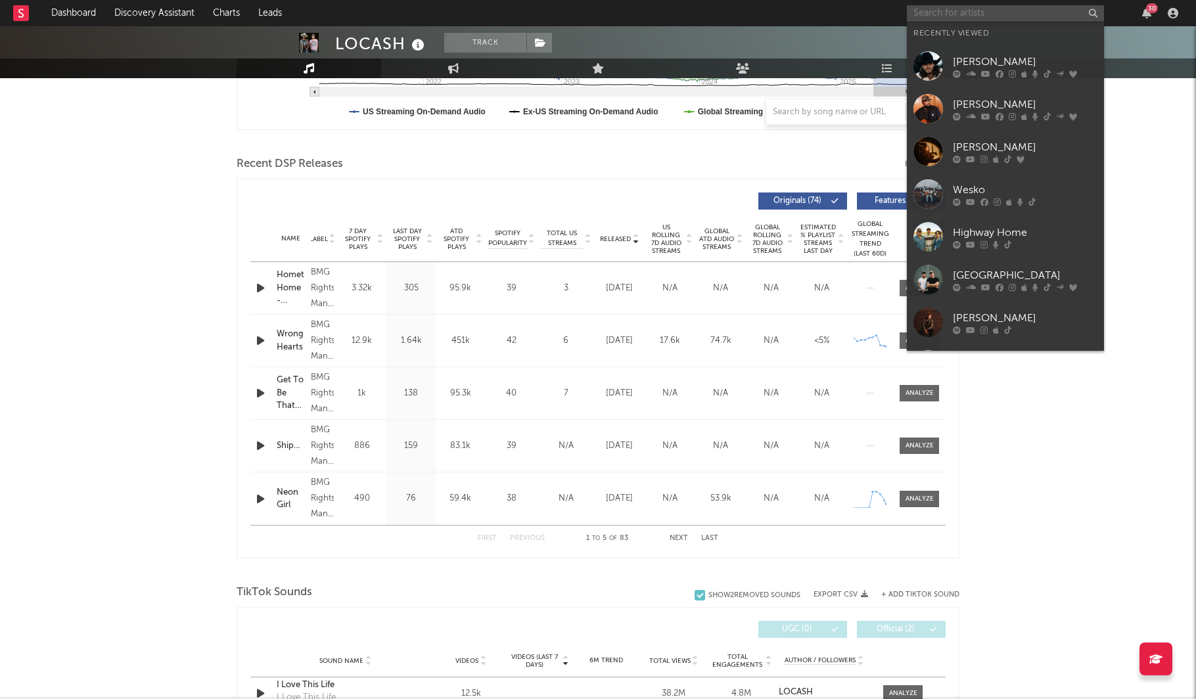
click at [1005, 10] on input "text" at bounding box center [1005, 13] width 197 height 16
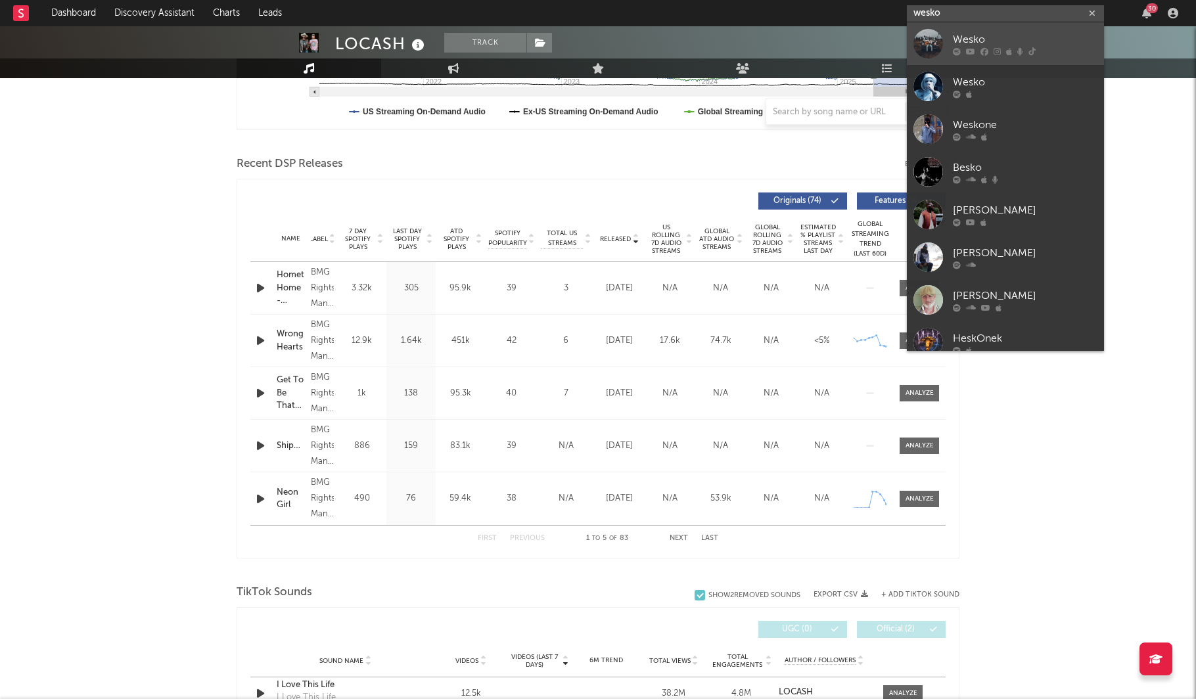
type input "wesko"
click at [1051, 43] on div "Wesko" at bounding box center [1025, 40] width 145 height 16
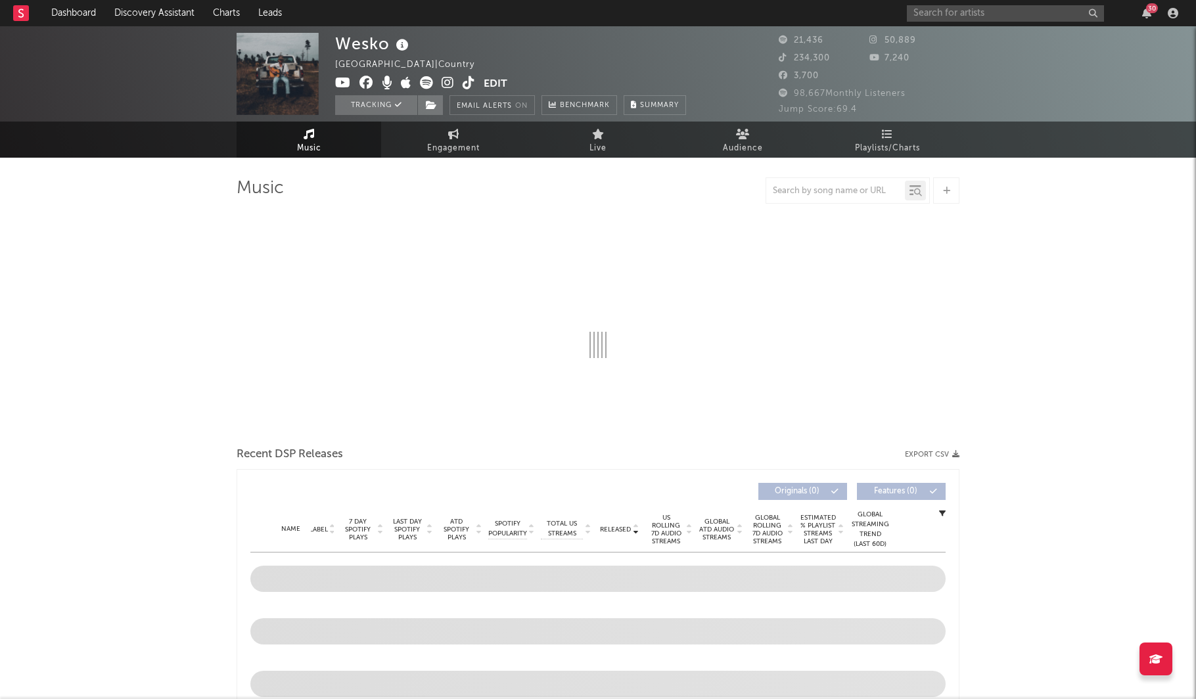
select select "6m"
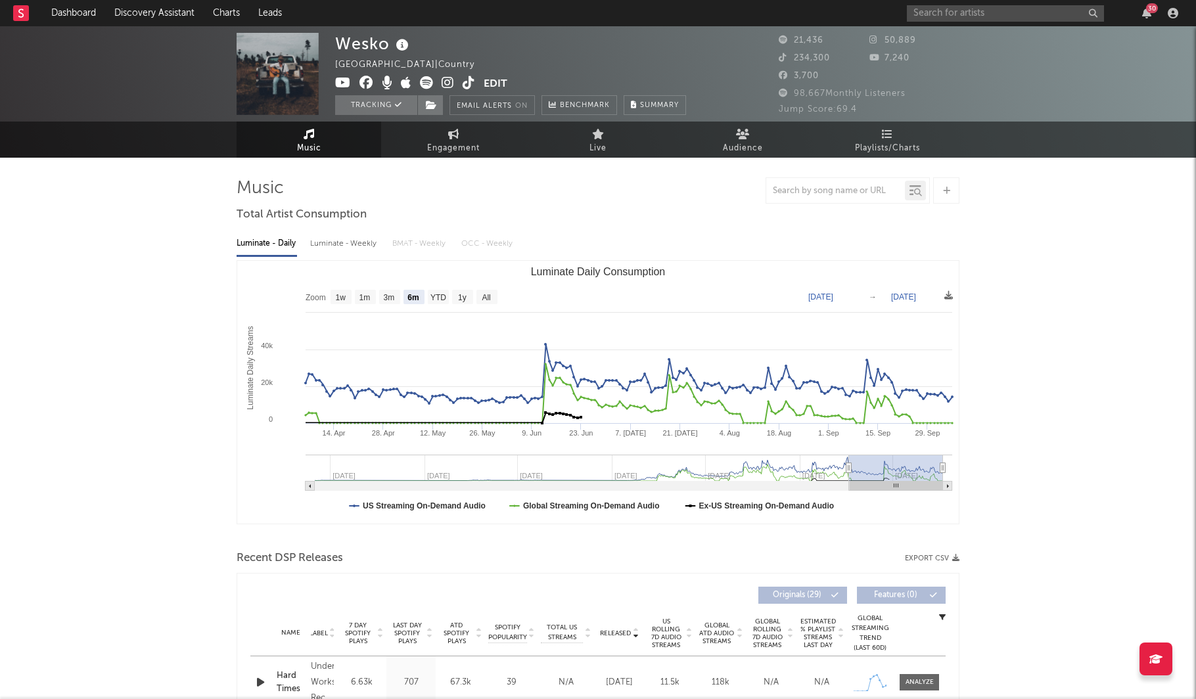
click at [366, 240] on div "Luminate - Weekly" at bounding box center [344, 244] width 69 height 22
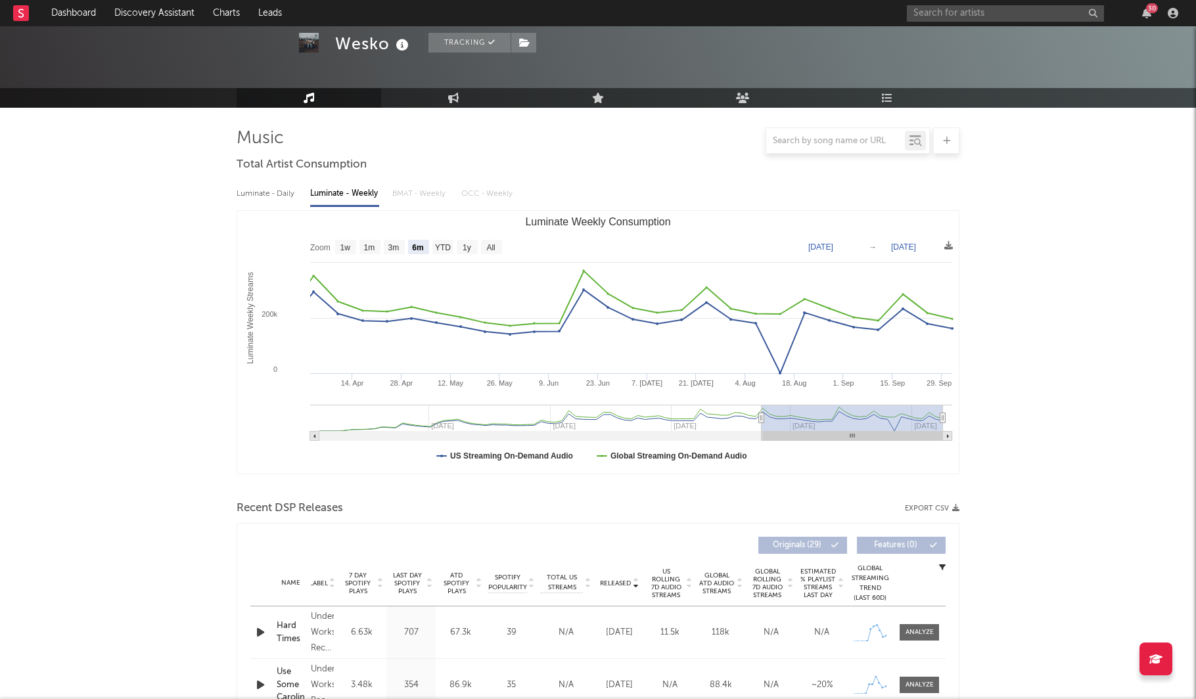
scroll to position [30, 0]
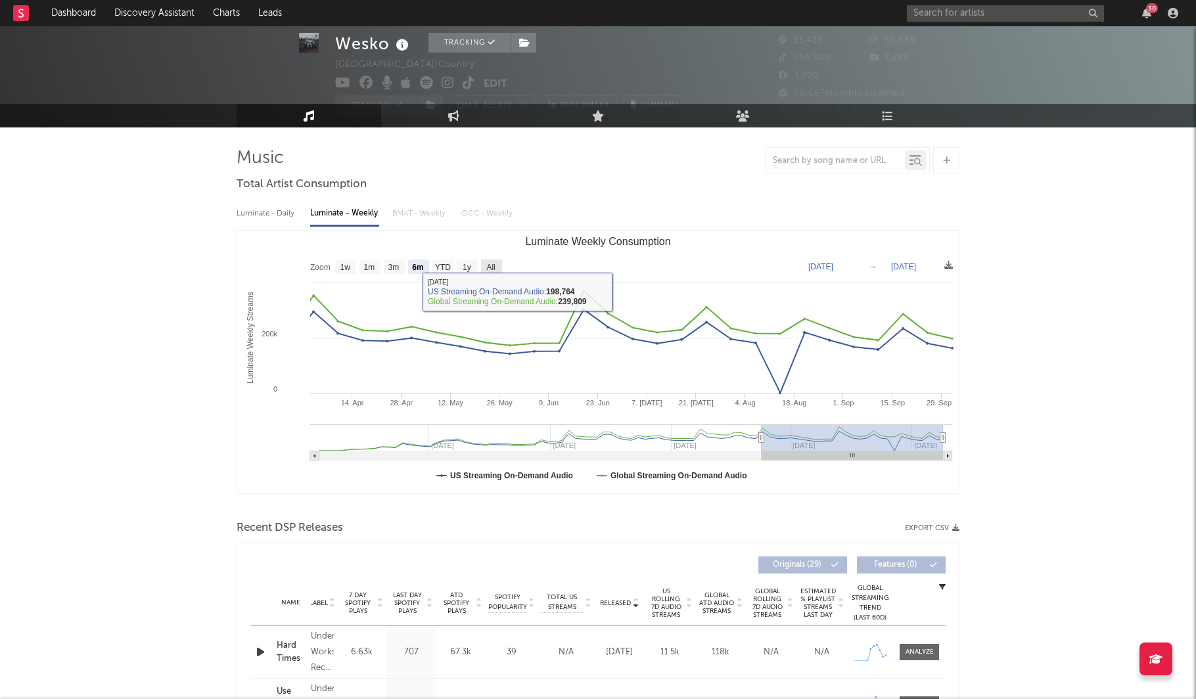
click at [493, 266] on text "All" at bounding box center [490, 267] width 9 height 9
select select "All"
type input "[DATE]"
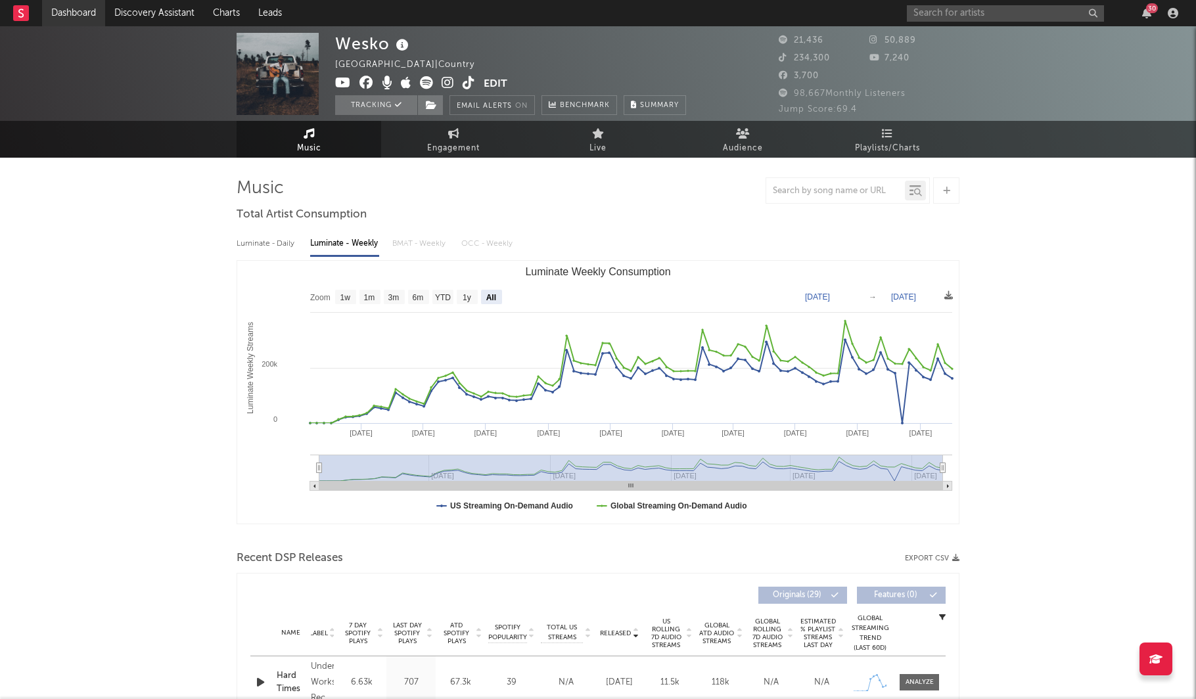
scroll to position [0, 0]
click at [96, 11] on link "Dashboard" at bounding box center [73, 13] width 63 height 26
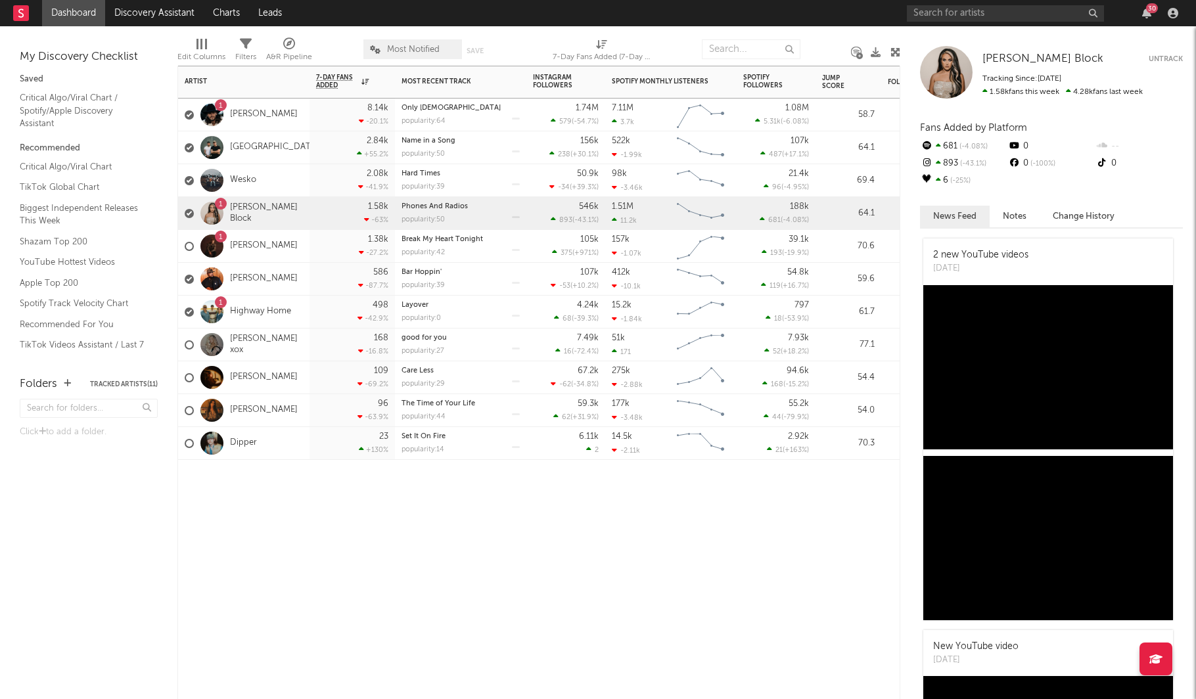
click at [252, 272] on div "[PERSON_NAME]" at bounding box center [241, 279] width 113 height 38
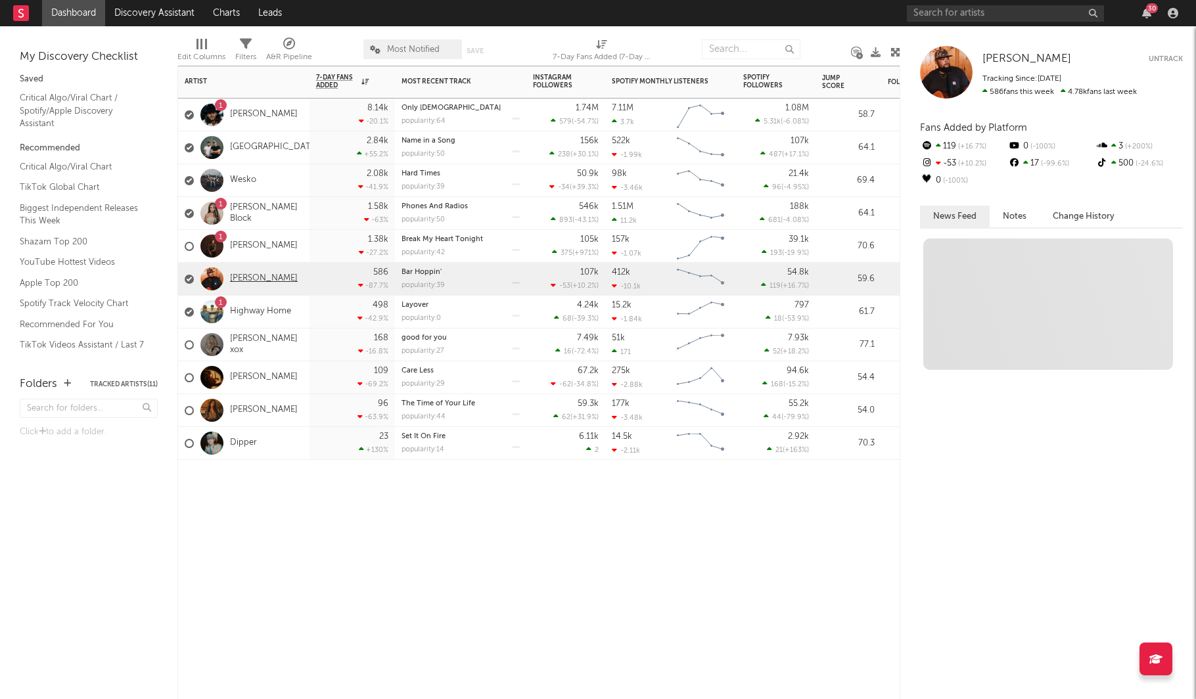
click at [257, 281] on link "[PERSON_NAME]" at bounding box center [264, 278] width 68 height 11
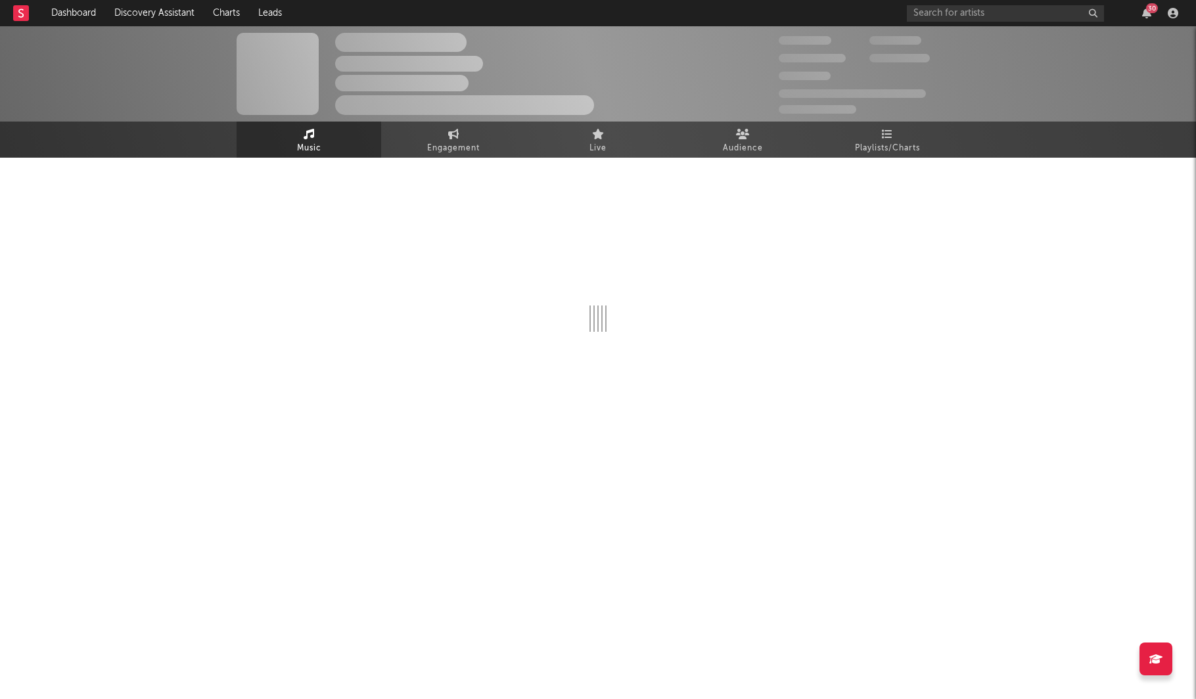
select select "6m"
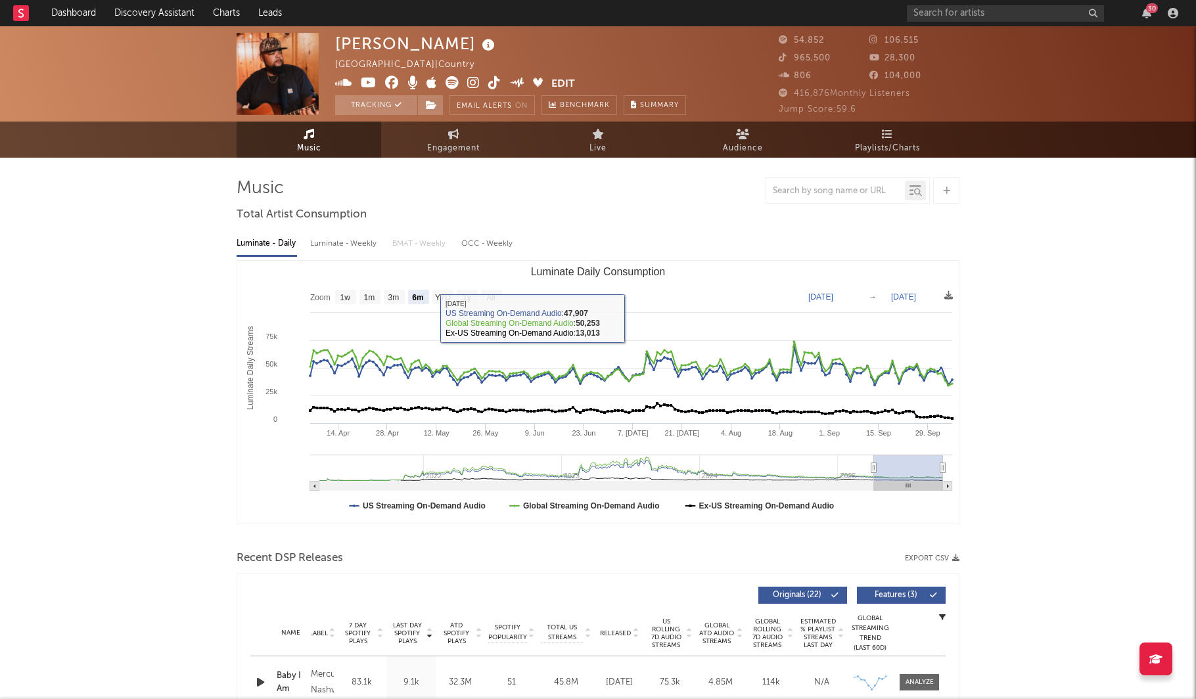
click at [347, 248] on div "Luminate - Weekly" at bounding box center [344, 244] width 69 height 22
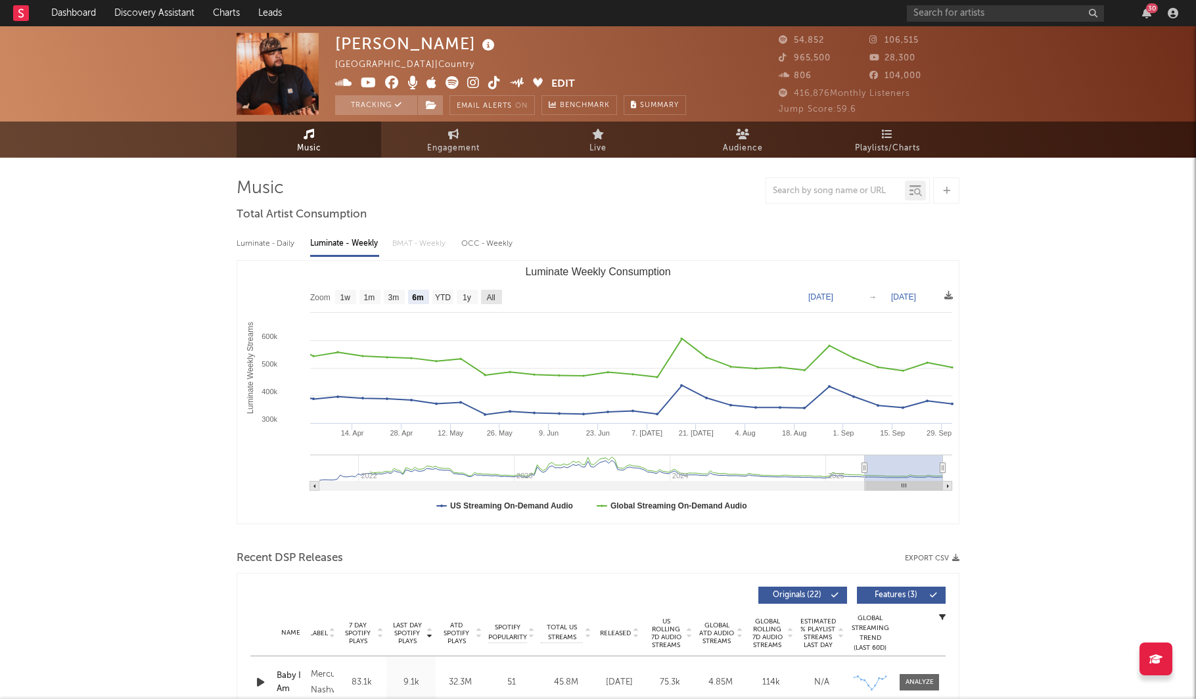
click at [488, 295] on text "All" at bounding box center [490, 297] width 9 height 9
select select "All"
type input "[DATE]"
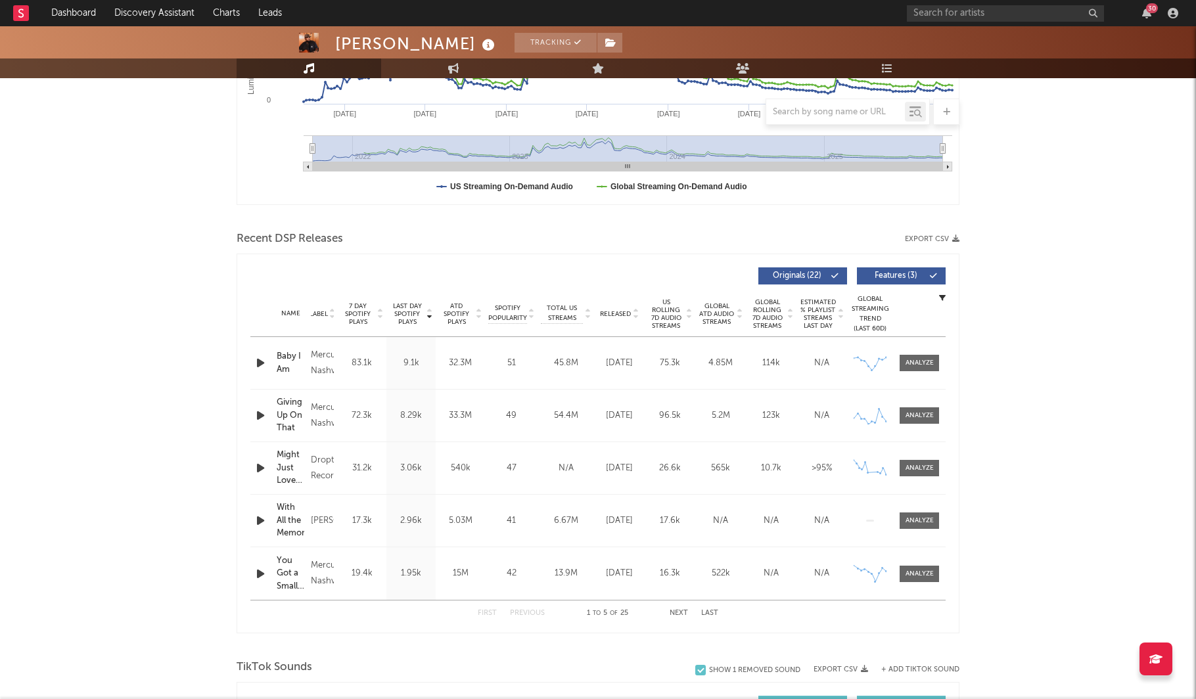
scroll to position [357, 0]
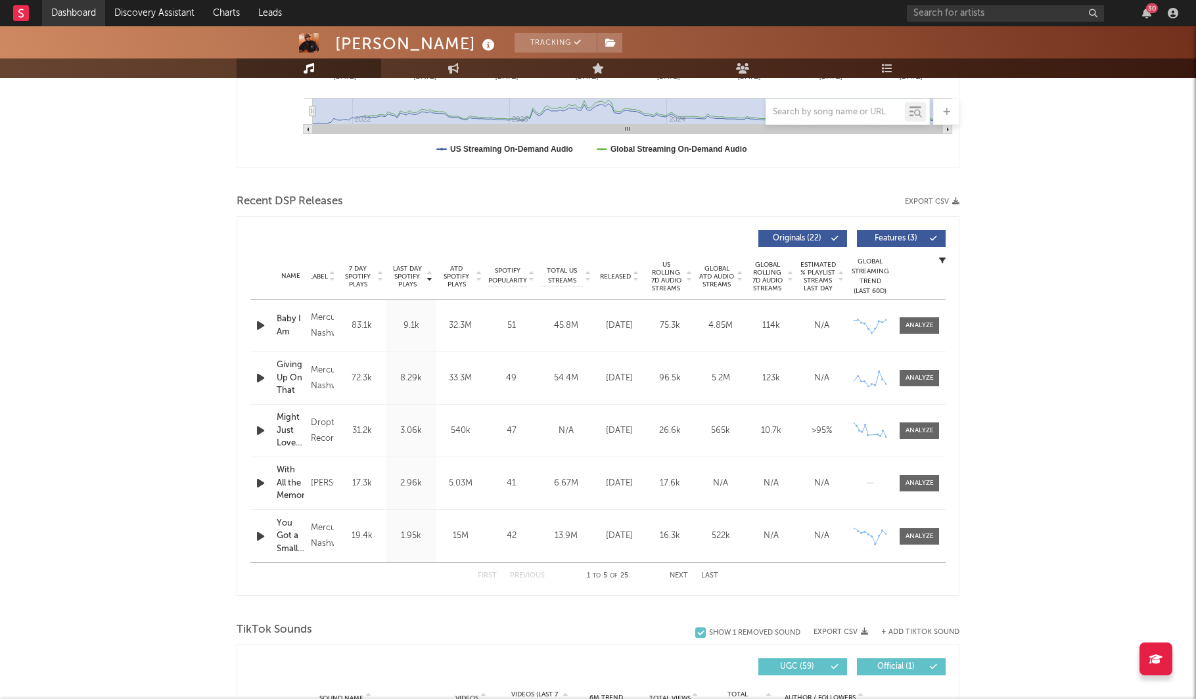
click at [60, 20] on link "Dashboard" at bounding box center [73, 13] width 63 height 26
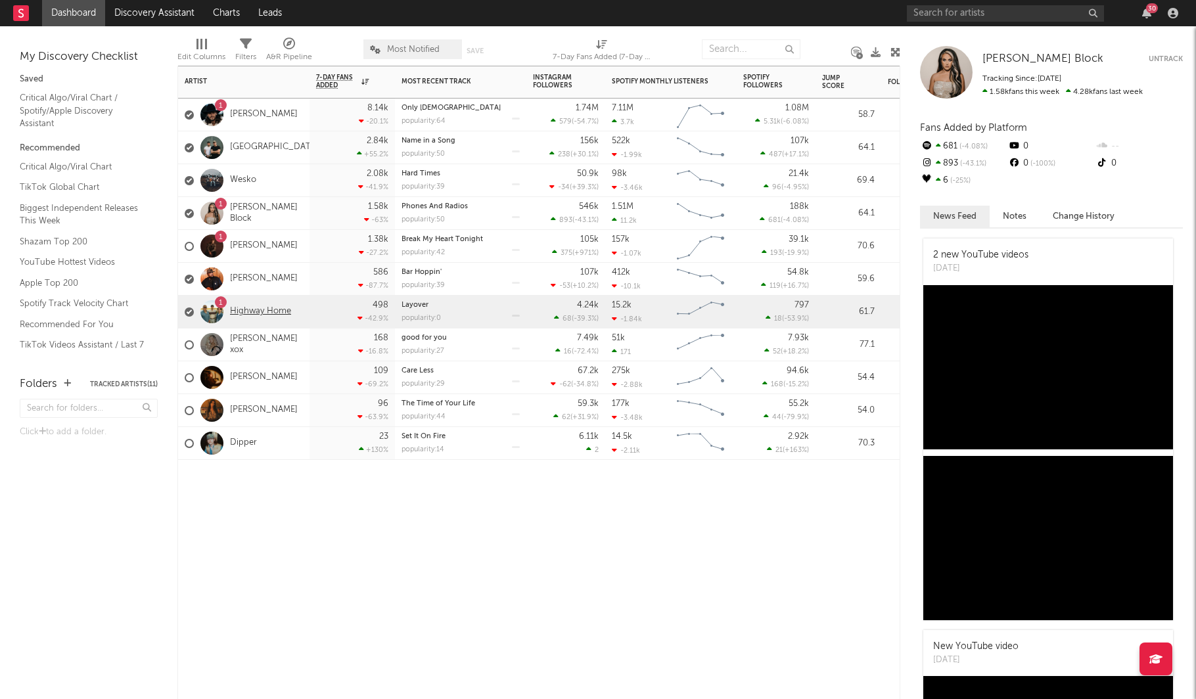
click at [265, 311] on link "Highway Home" at bounding box center [260, 311] width 61 height 11
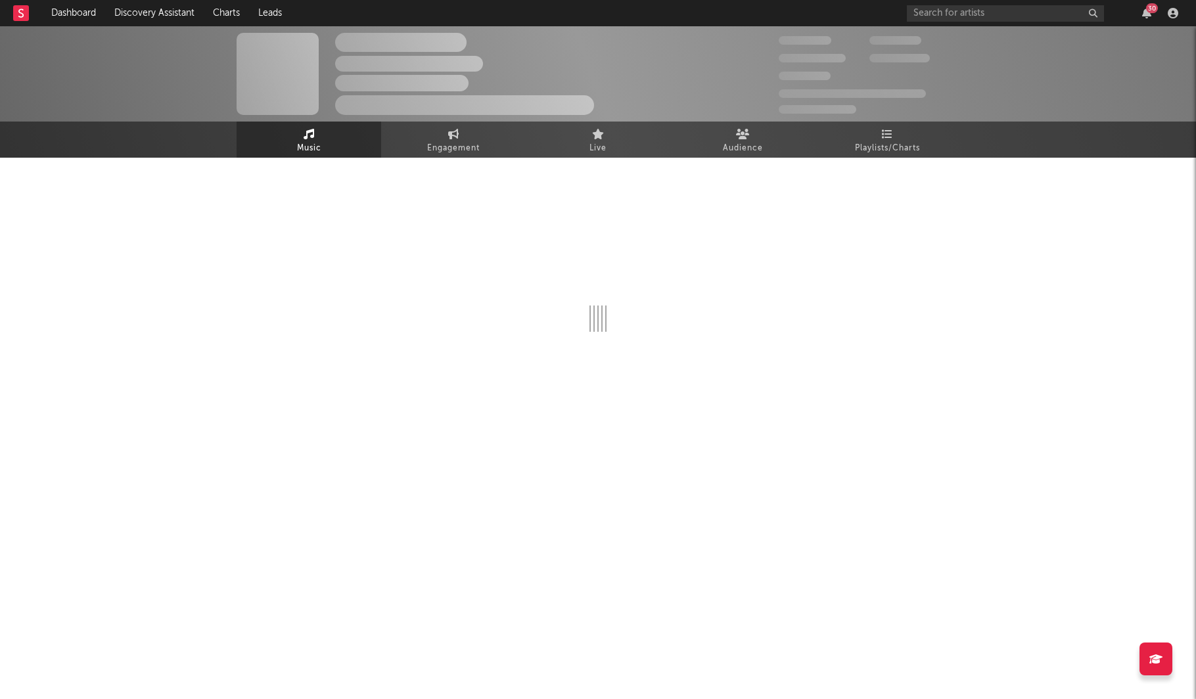
select select "6m"
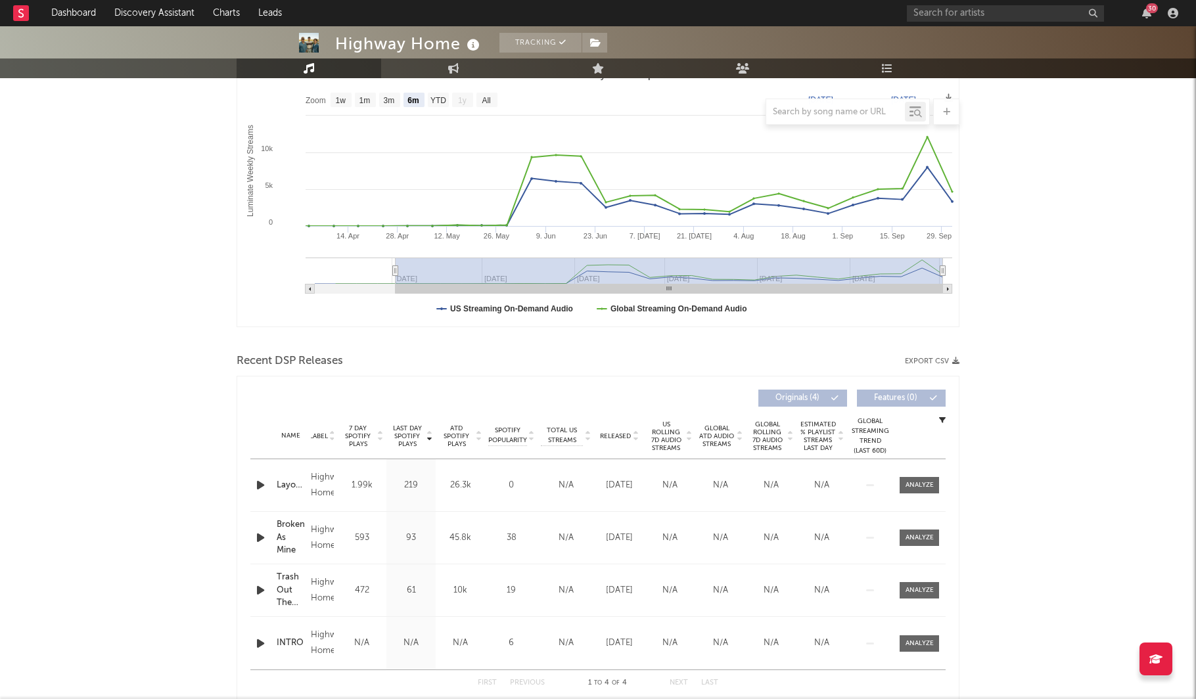
scroll to position [200, 0]
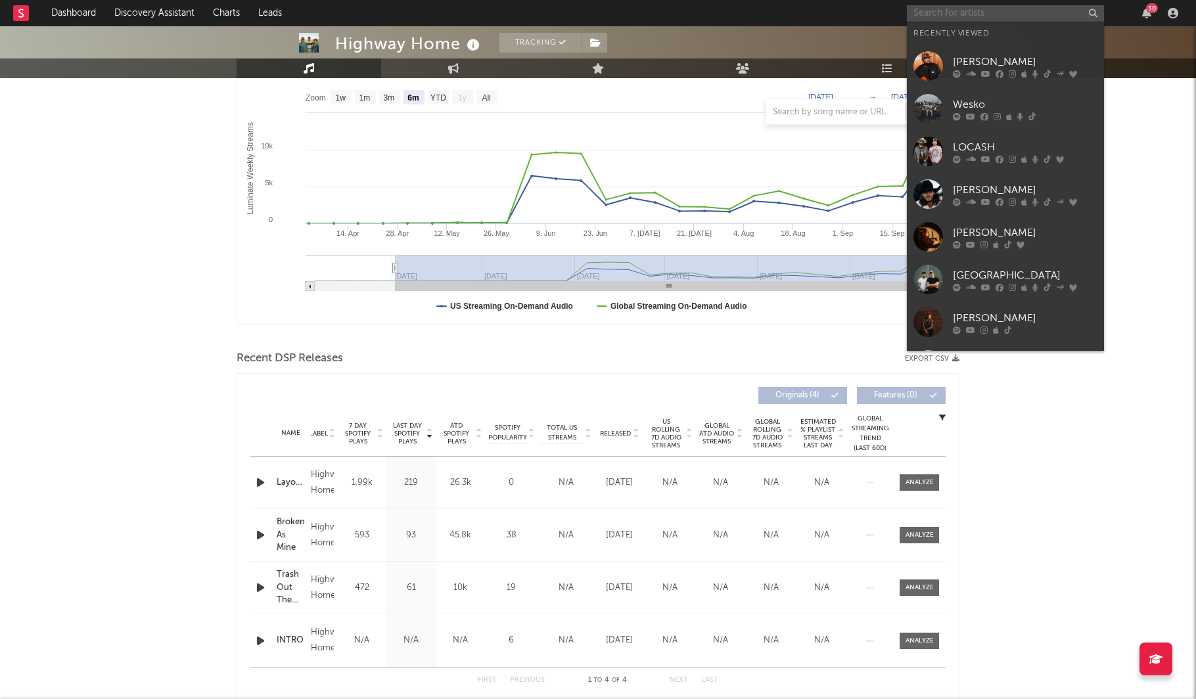
click at [1028, 5] on input "text" at bounding box center [1005, 13] width 197 height 16
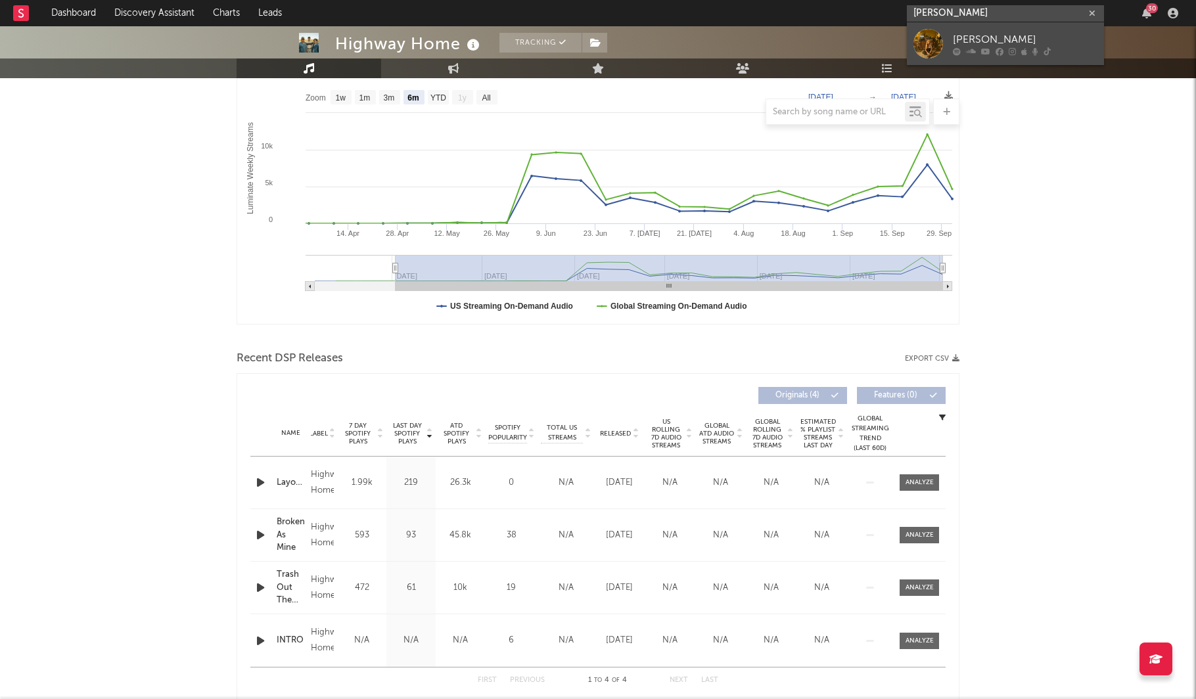
type input "[PERSON_NAME]"
click at [1059, 37] on div "[PERSON_NAME]" at bounding box center [1025, 40] width 145 height 16
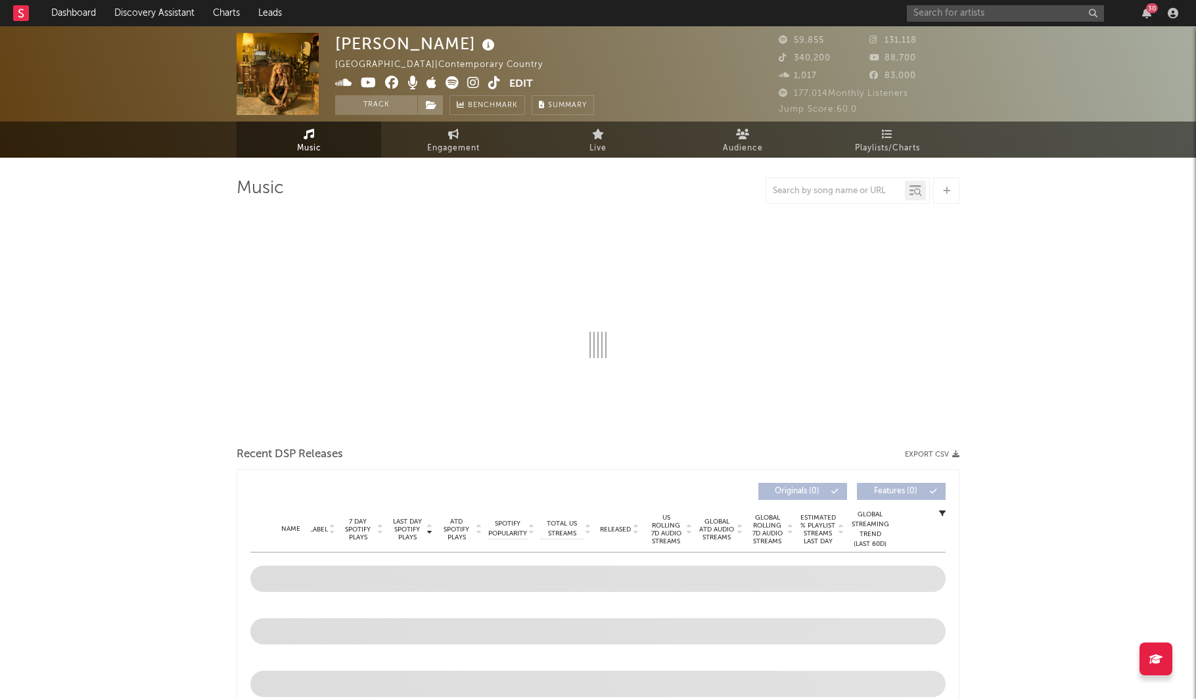
select select "6m"
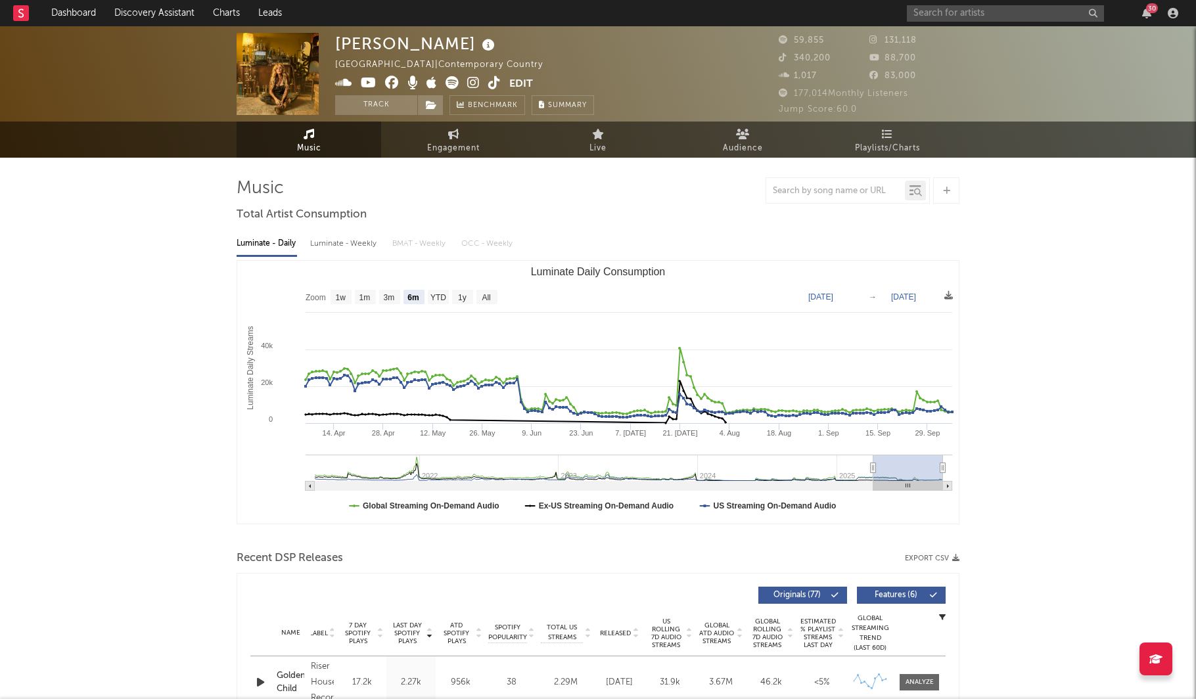
click at [350, 247] on div "Luminate - Weekly" at bounding box center [344, 244] width 69 height 22
select select "6m"
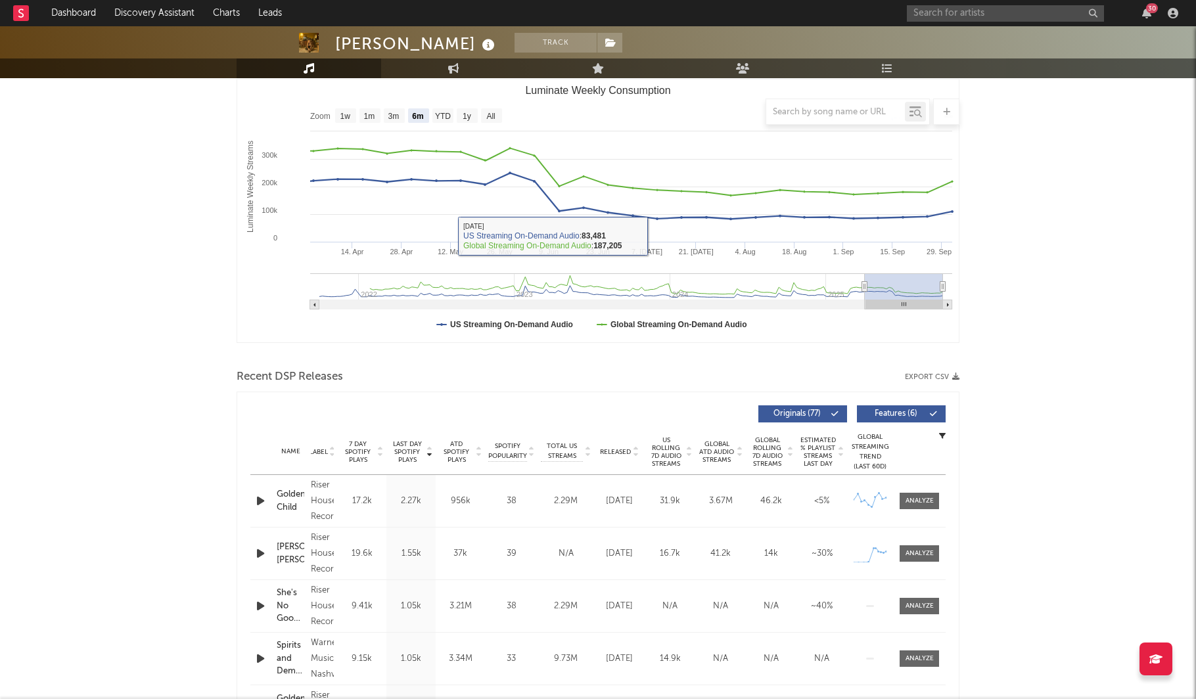
scroll to position [267, 0]
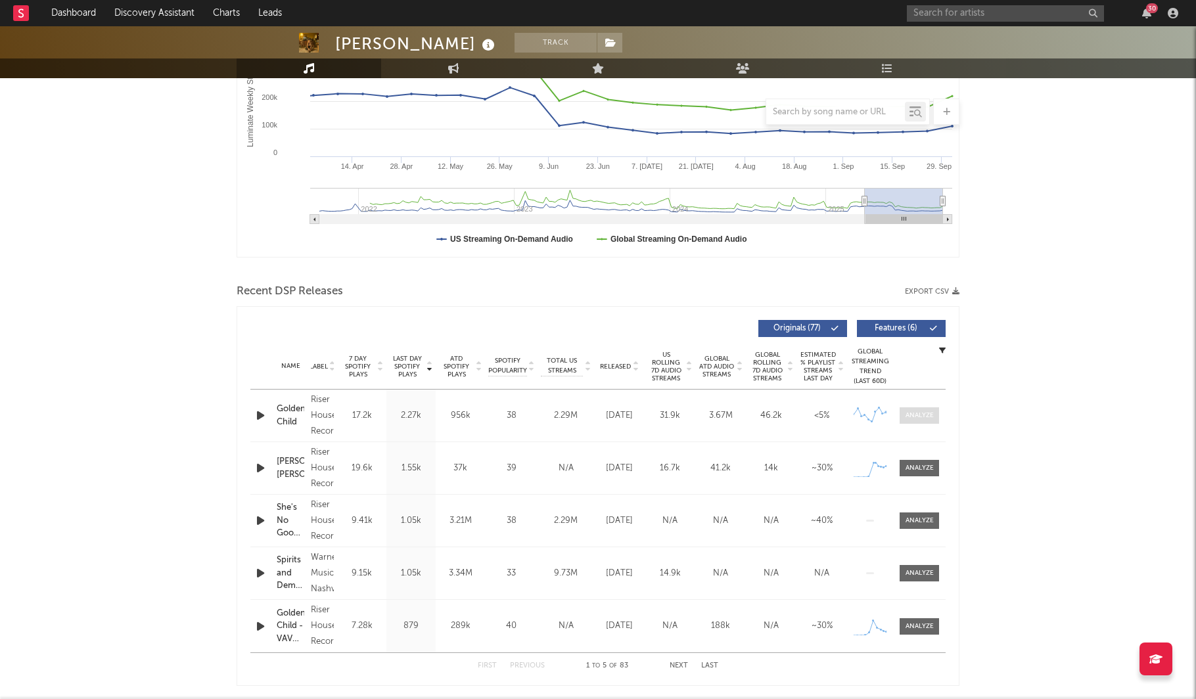
click at [926, 414] on div at bounding box center [919, 416] width 28 height 10
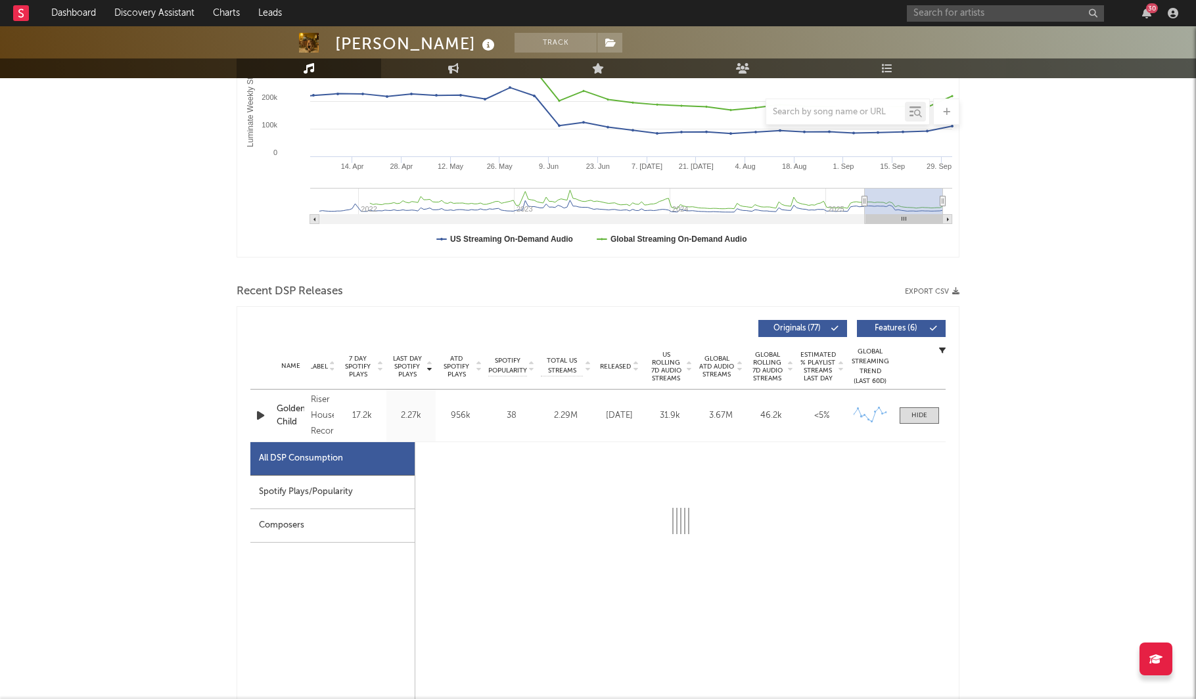
scroll to position [534, 0]
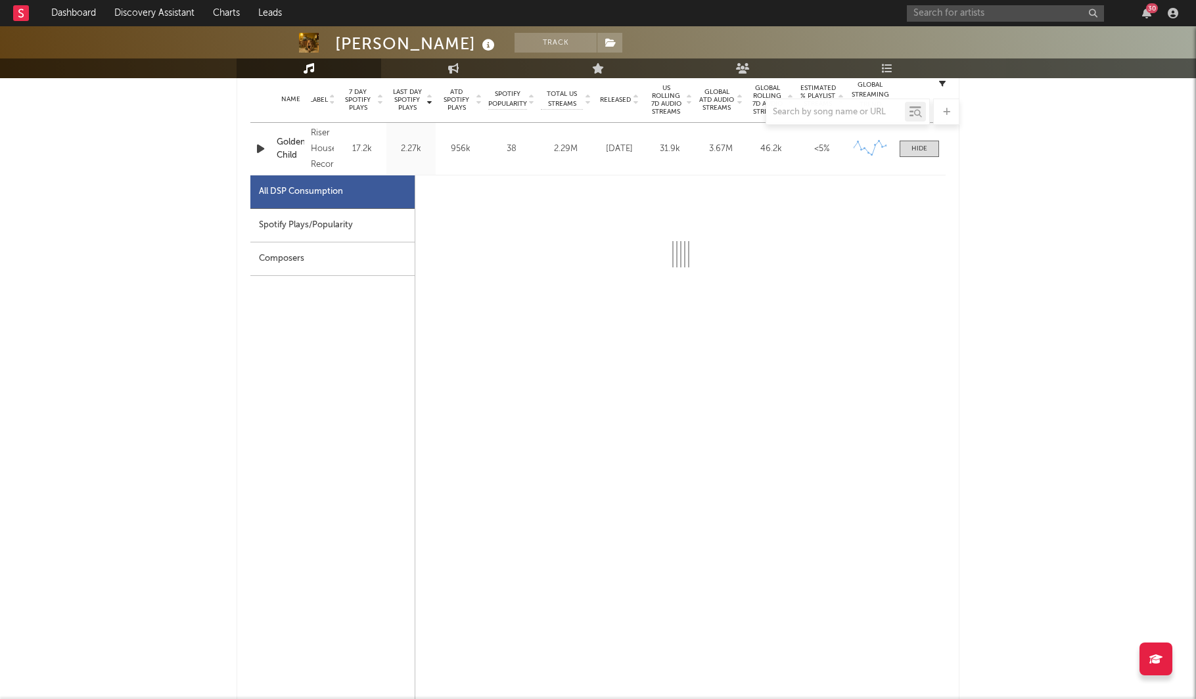
select select "6m"
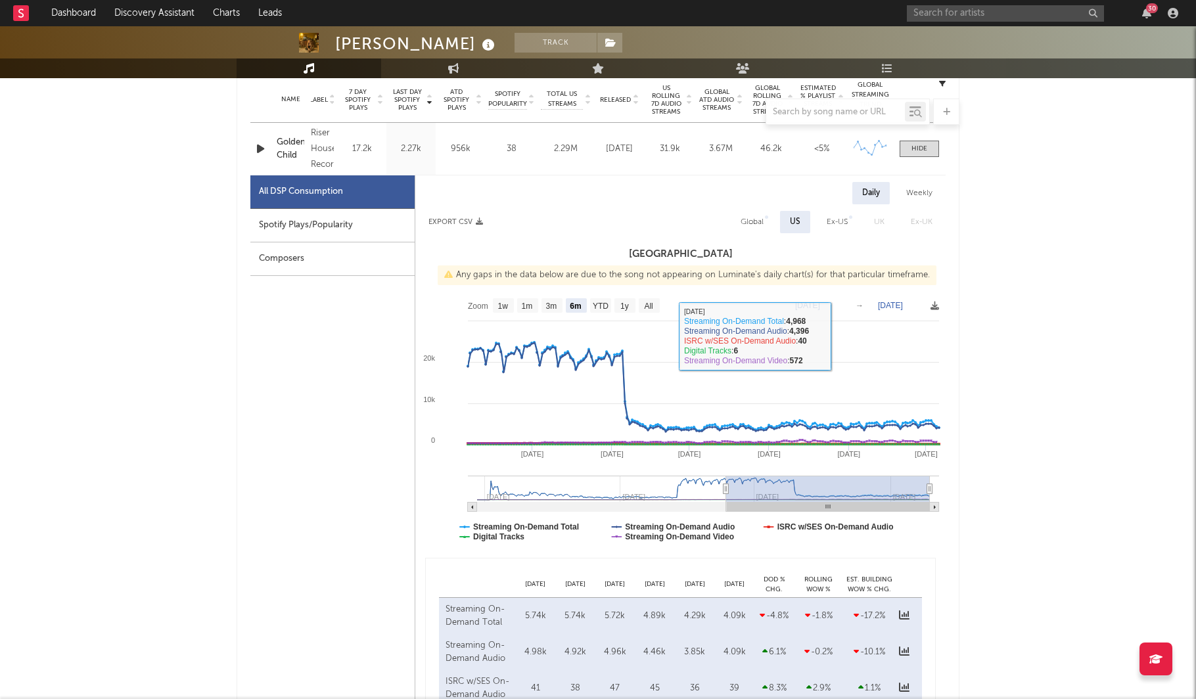
click at [920, 192] on div "Weekly" at bounding box center [919, 193] width 46 height 22
select select "6m"
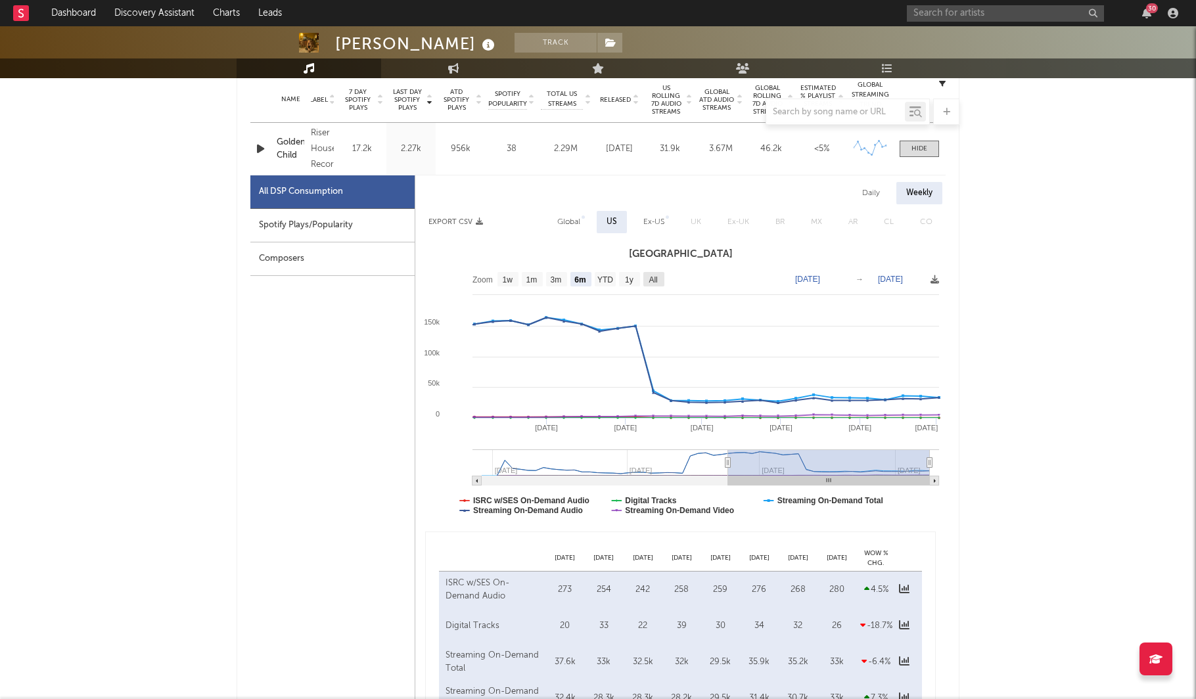
click at [657, 277] on text "All" at bounding box center [653, 279] width 9 height 9
select select "All"
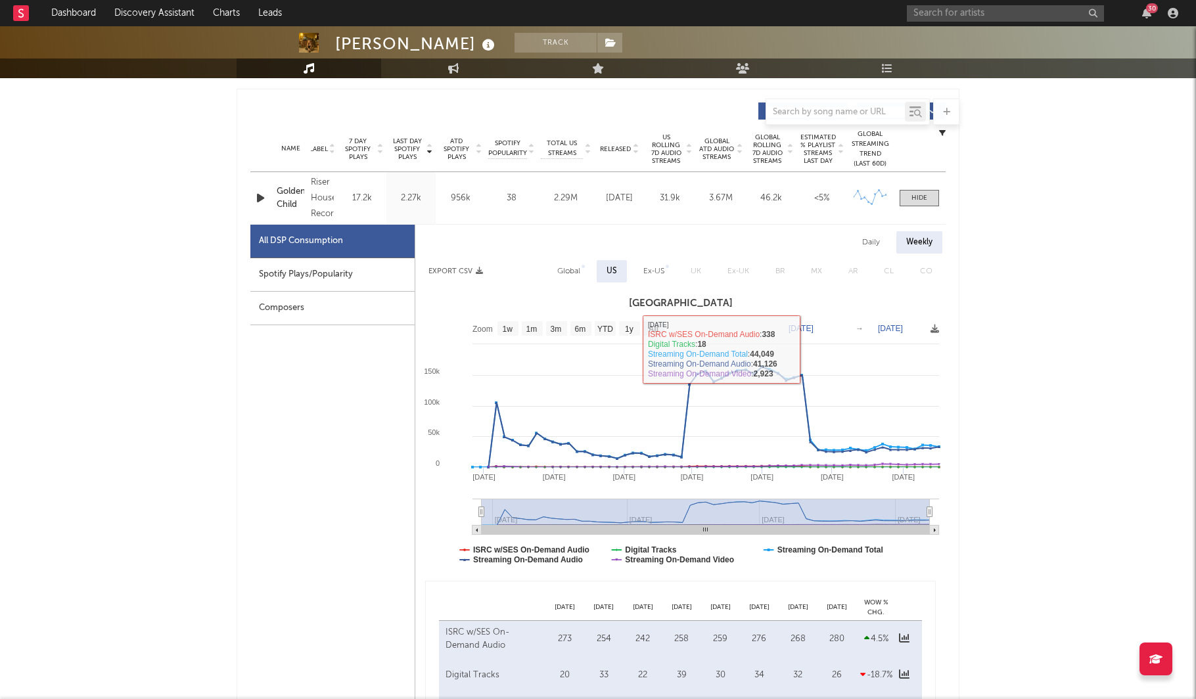
scroll to position [453, 0]
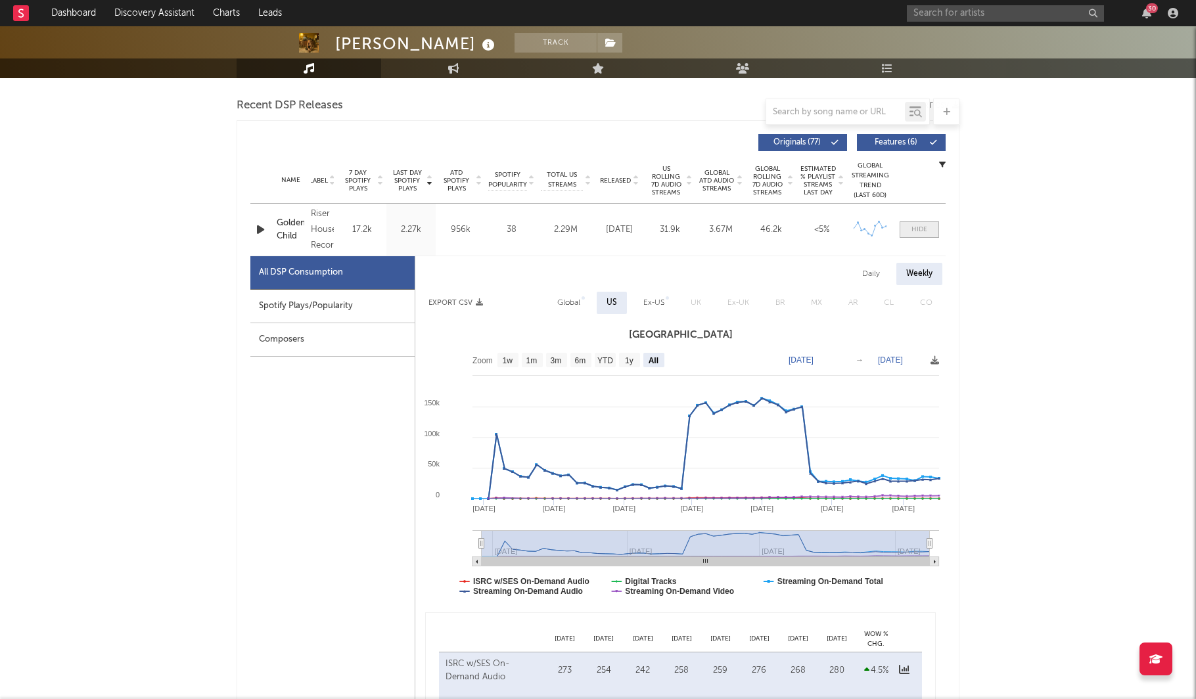
click at [922, 223] on span at bounding box center [919, 229] width 39 height 16
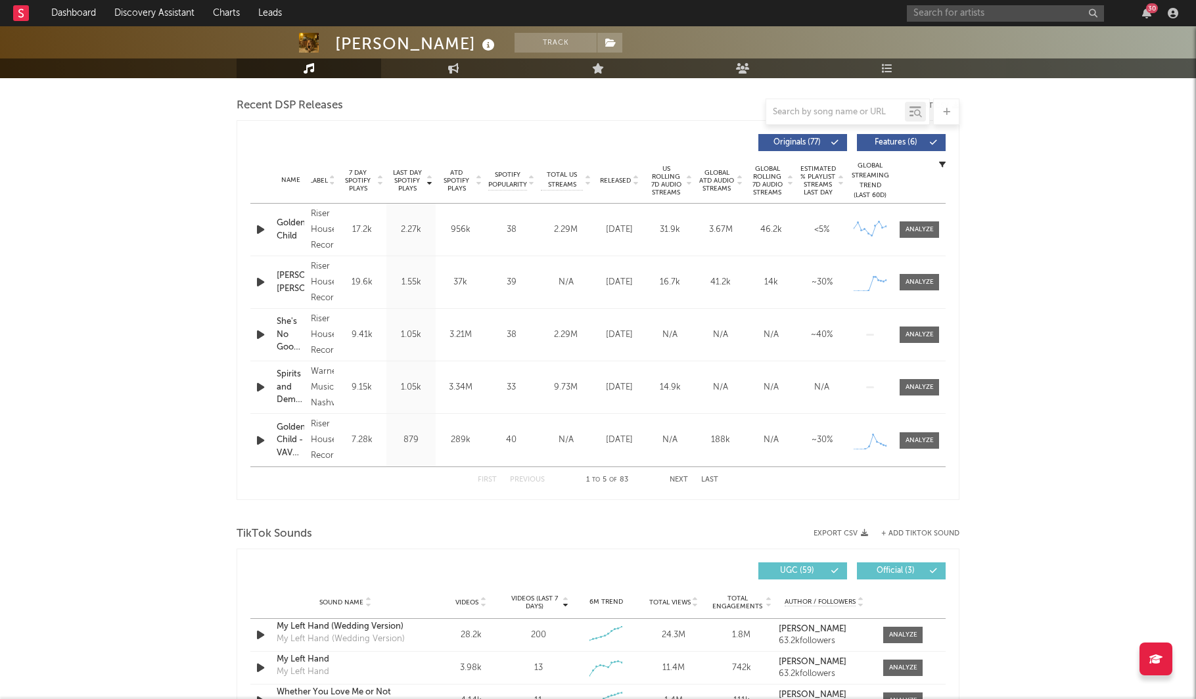
click at [616, 179] on span "Released" at bounding box center [615, 181] width 31 height 8
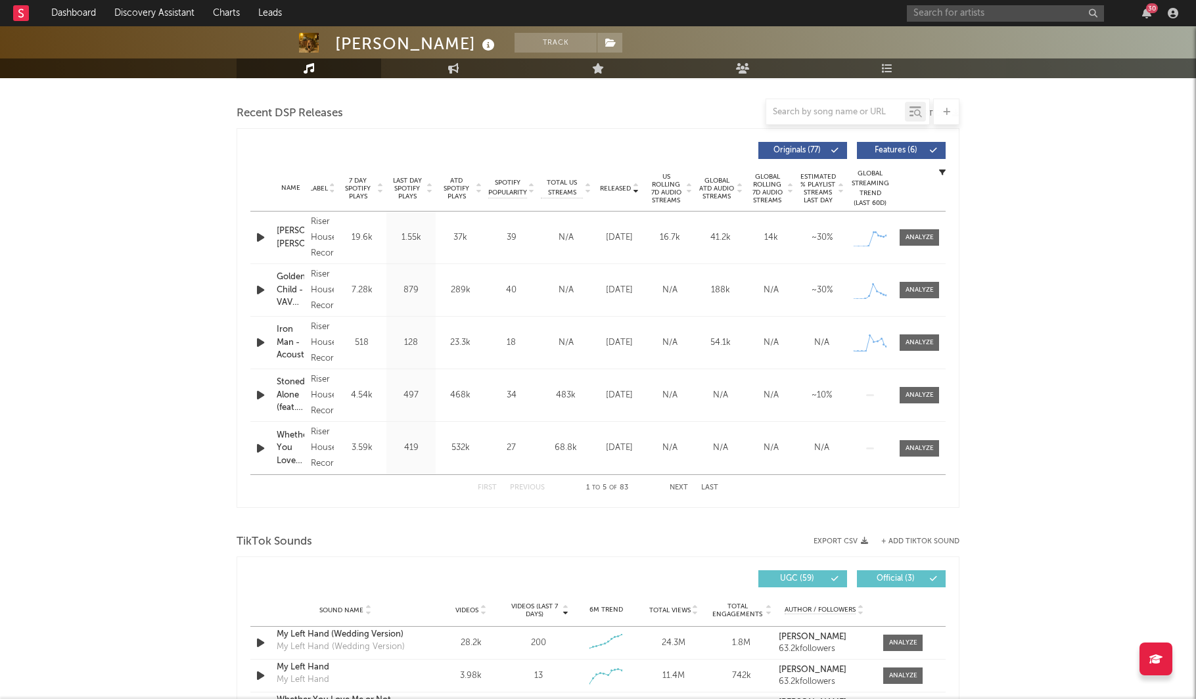
scroll to position [443, 0]
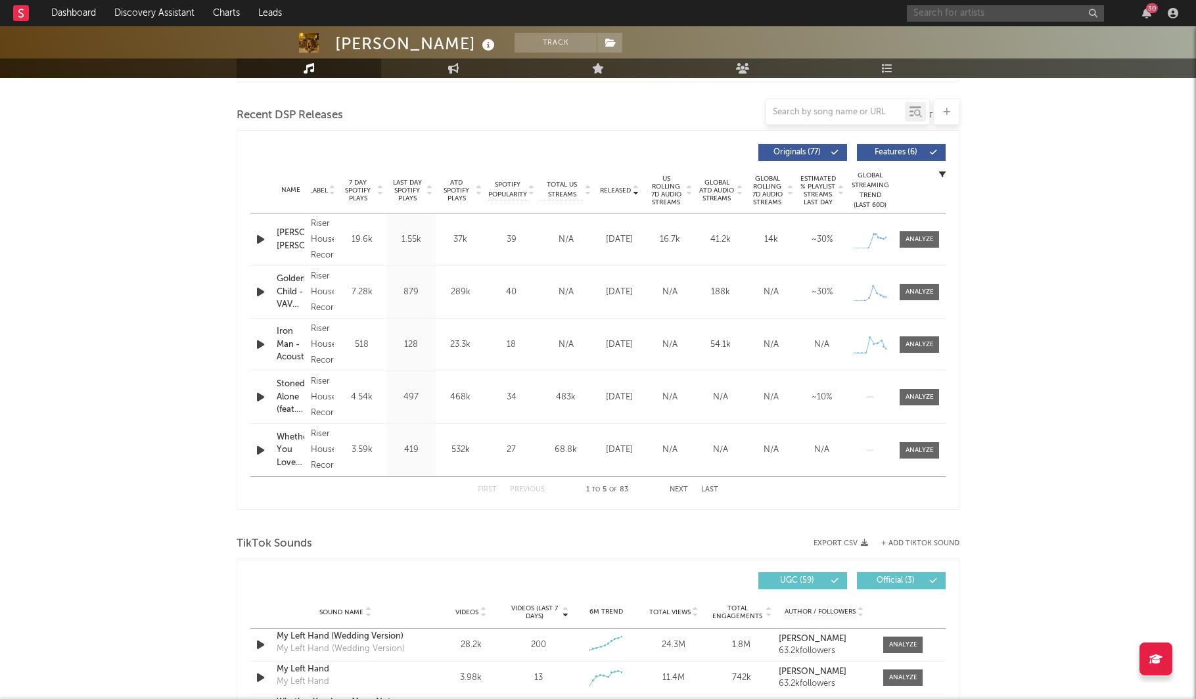
click at [972, 17] on input "text" at bounding box center [1005, 13] width 197 height 16
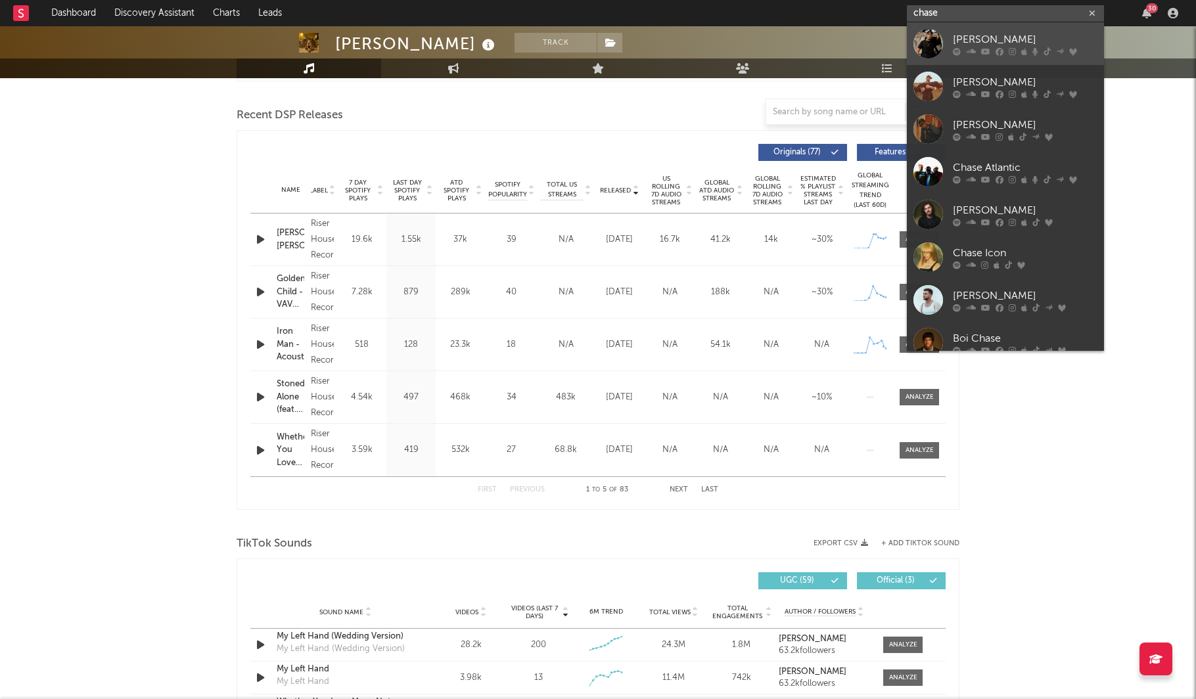
type input "chase"
click at [1018, 36] on div "[PERSON_NAME]" at bounding box center [1025, 40] width 145 height 16
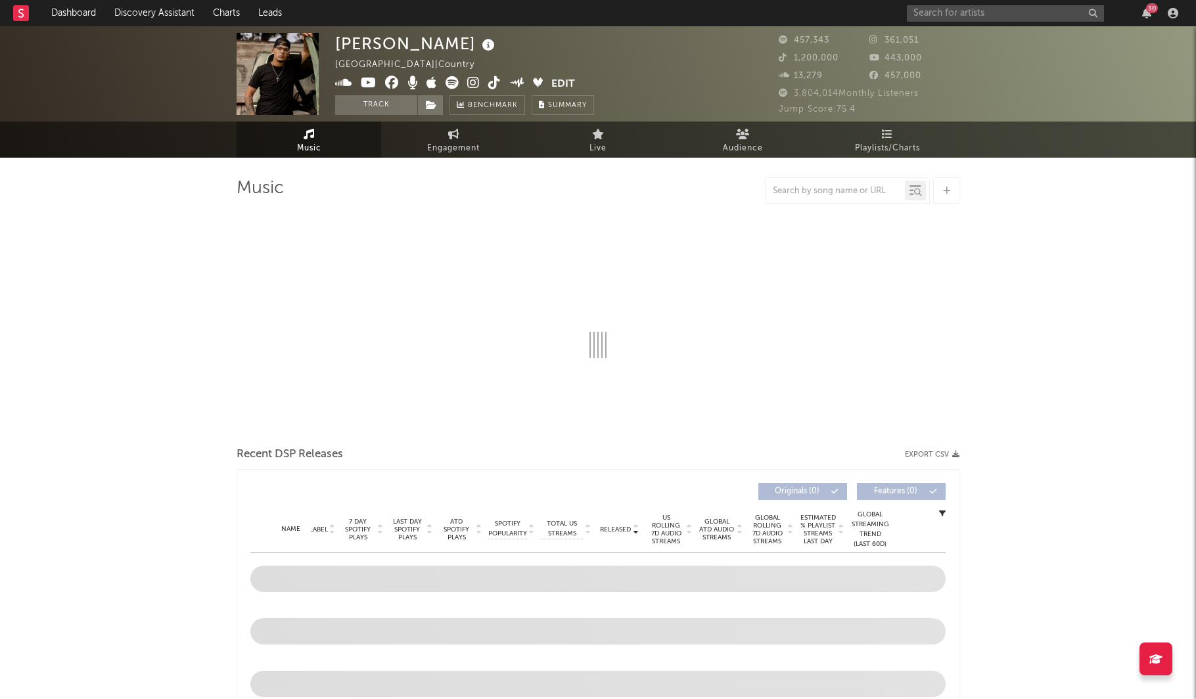
select select "6m"
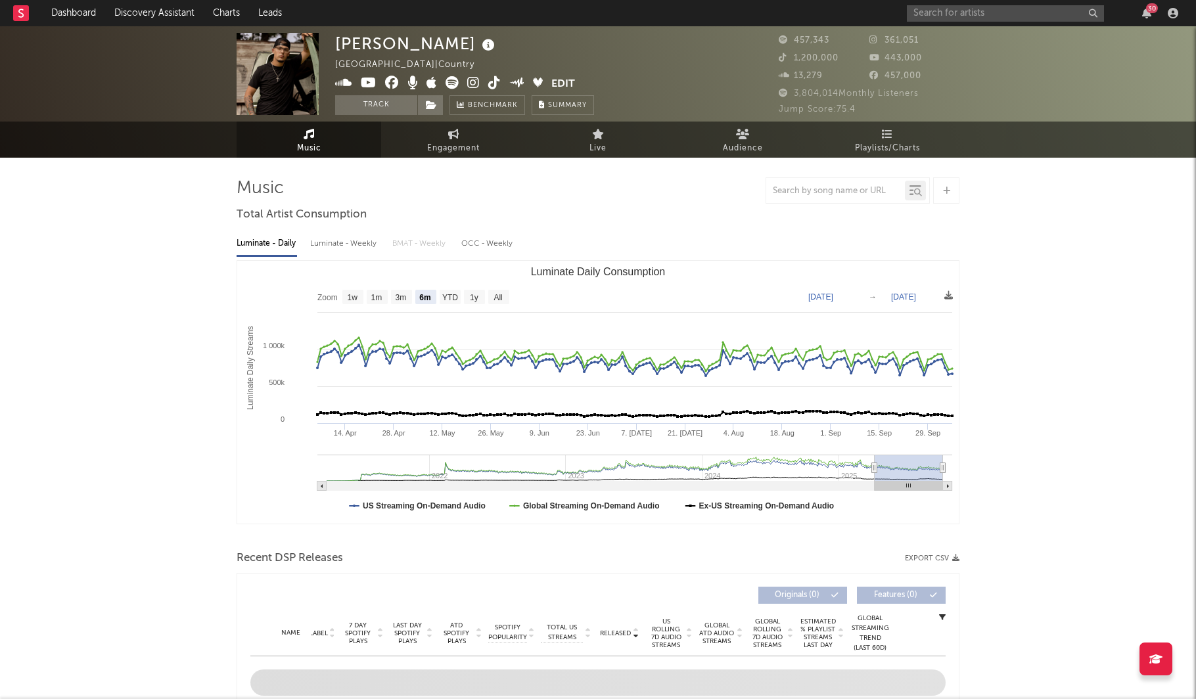
click at [361, 242] on div "Luminate - Weekly" at bounding box center [344, 244] width 69 height 22
select select "6m"
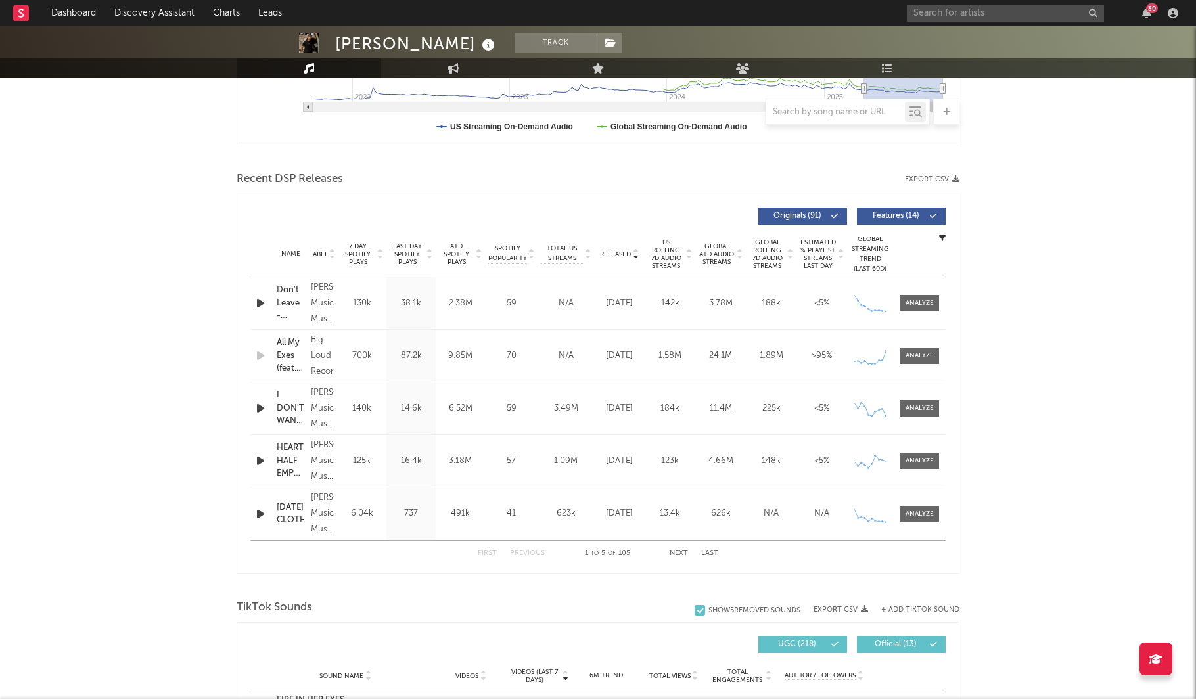
scroll to position [488, 0]
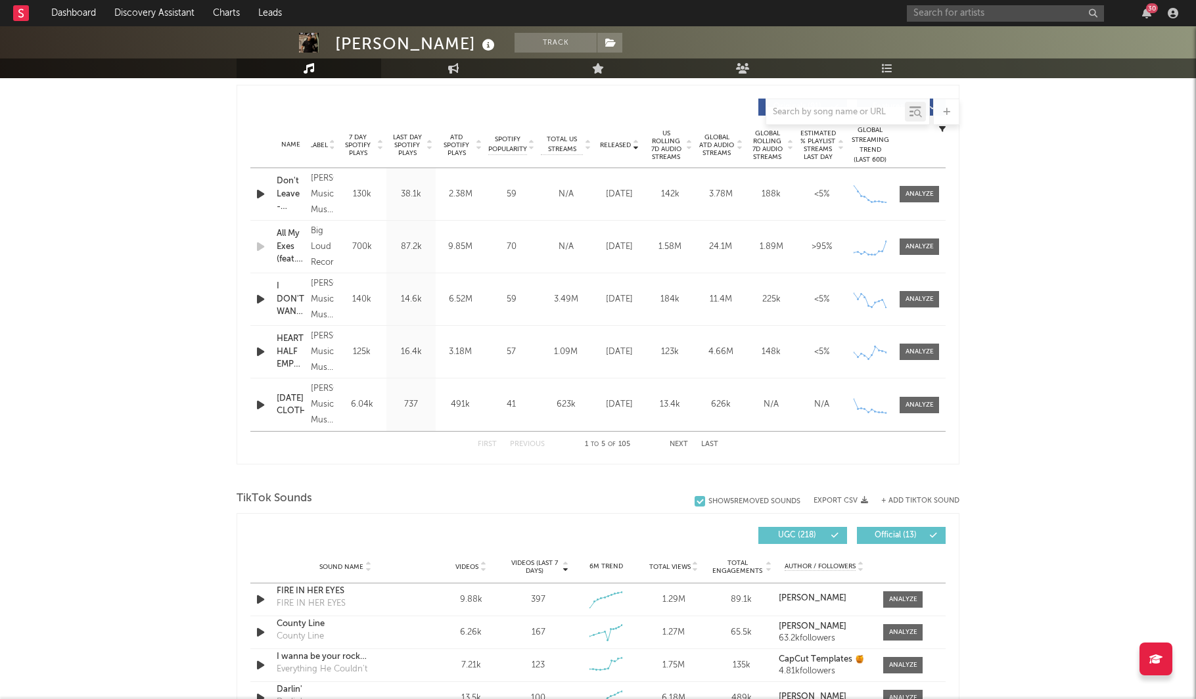
click at [677, 440] on div "First Previous 1 to 5 of 105 Next Last" at bounding box center [598, 445] width 240 height 26
click at [675, 444] on button "Next" at bounding box center [679, 444] width 18 height 7
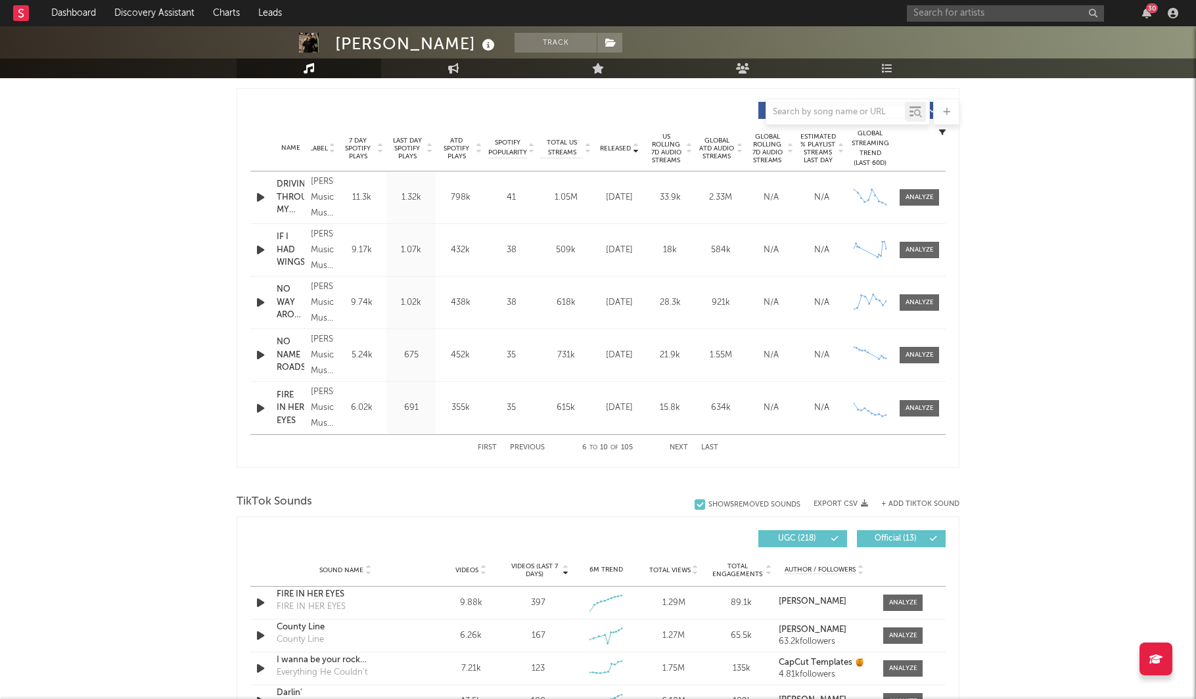
click at [484, 447] on button "First" at bounding box center [487, 447] width 19 height 7
click at [677, 446] on button "Next" at bounding box center [679, 447] width 18 height 7
click at [677, 448] on button "Next" at bounding box center [679, 447] width 18 height 7
click at [681, 445] on button "Next" at bounding box center [679, 447] width 18 height 7
click at [852, 118] on div at bounding box center [835, 112] width 139 height 16
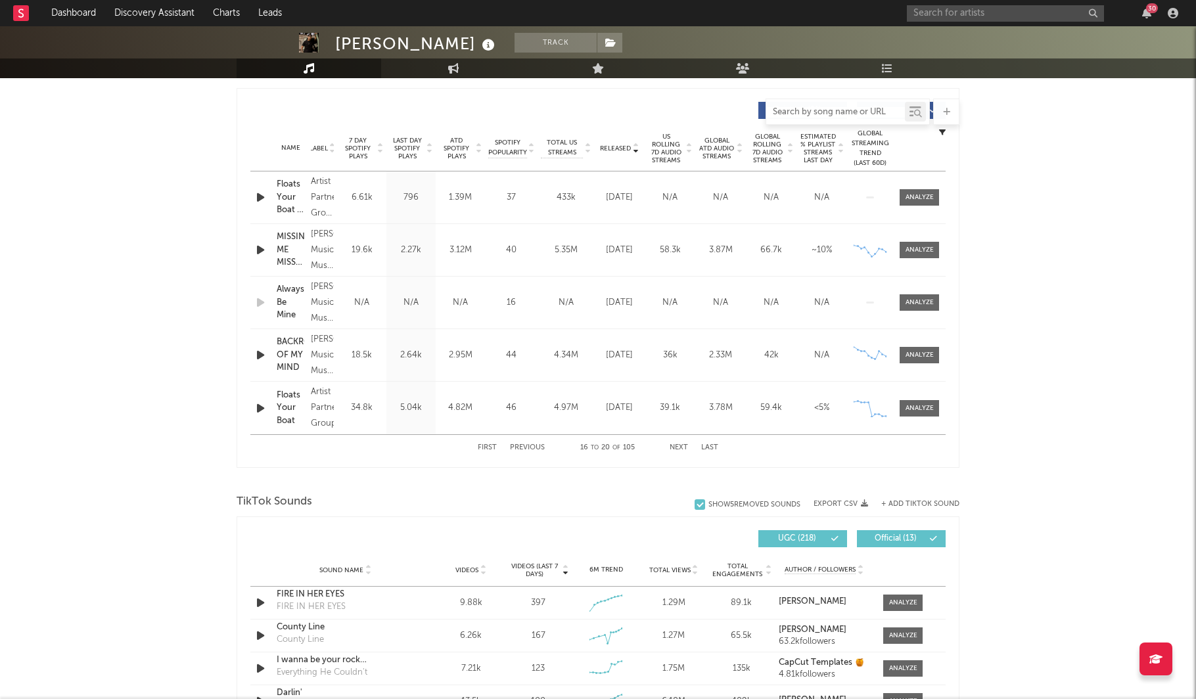
click at [844, 112] on input "text" at bounding box center [835, 112] width 139 height 11
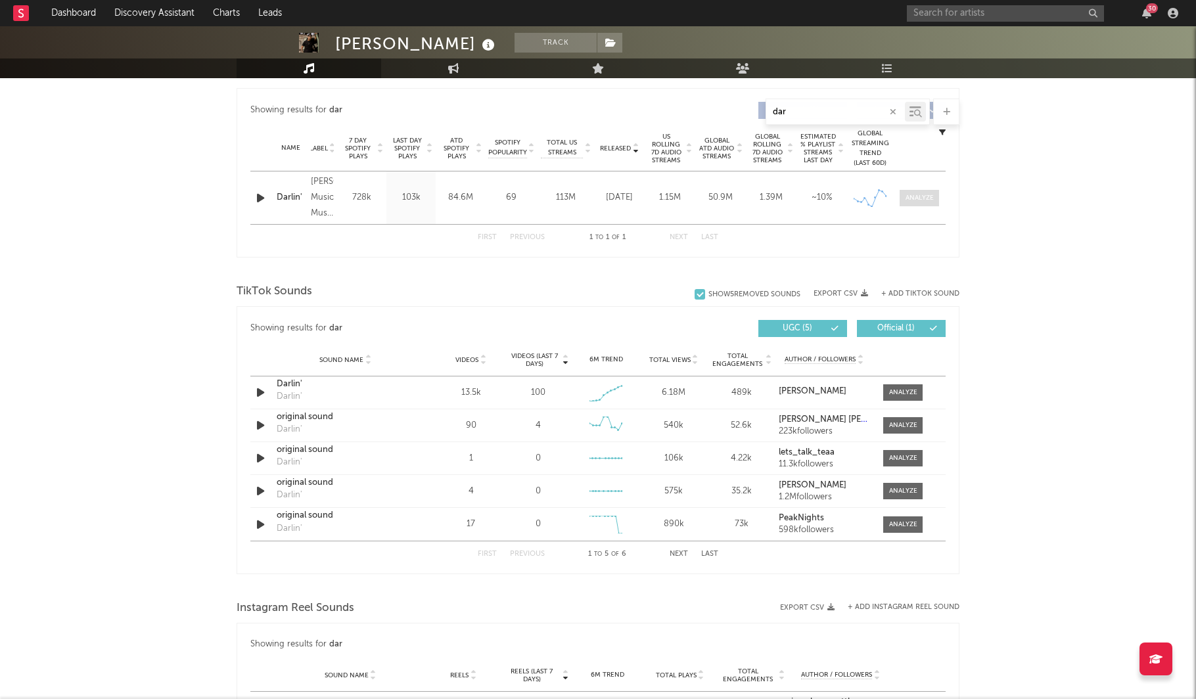
type input "dar"
click at [931, 196] on div at bounding box center [919, 198] width 28 height 10
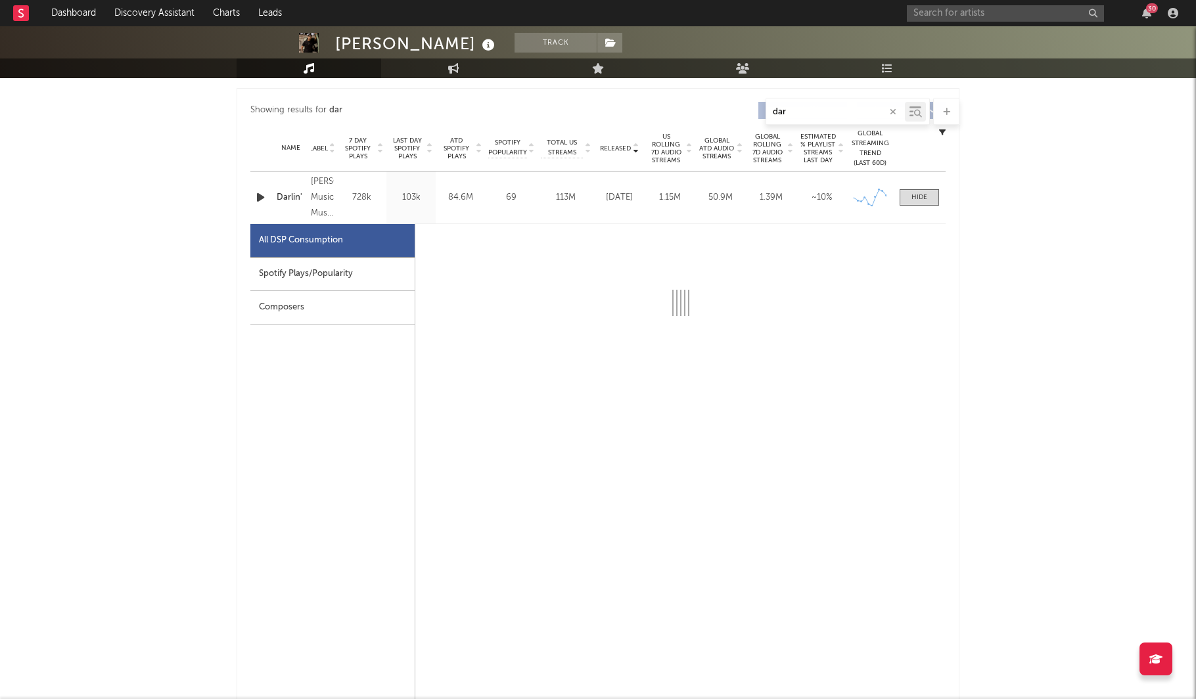
select select "6m"
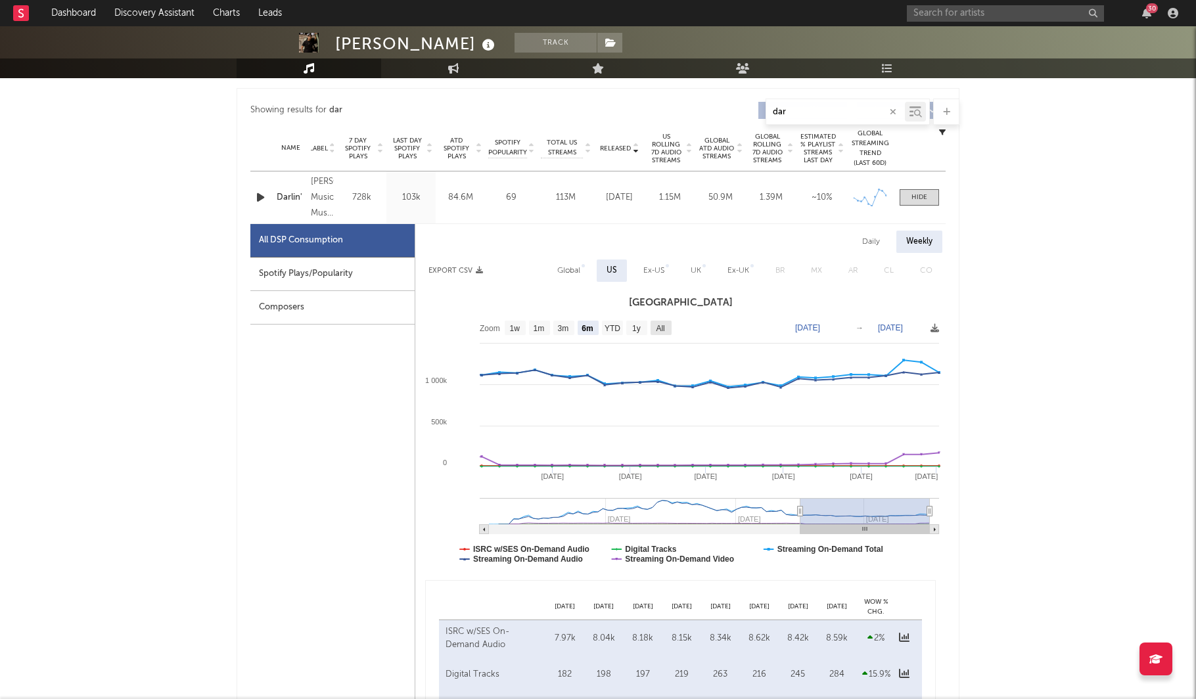
click at [658, 326] on text "All" at bounding box center [660, 328] width 9 height 9
select select "All"
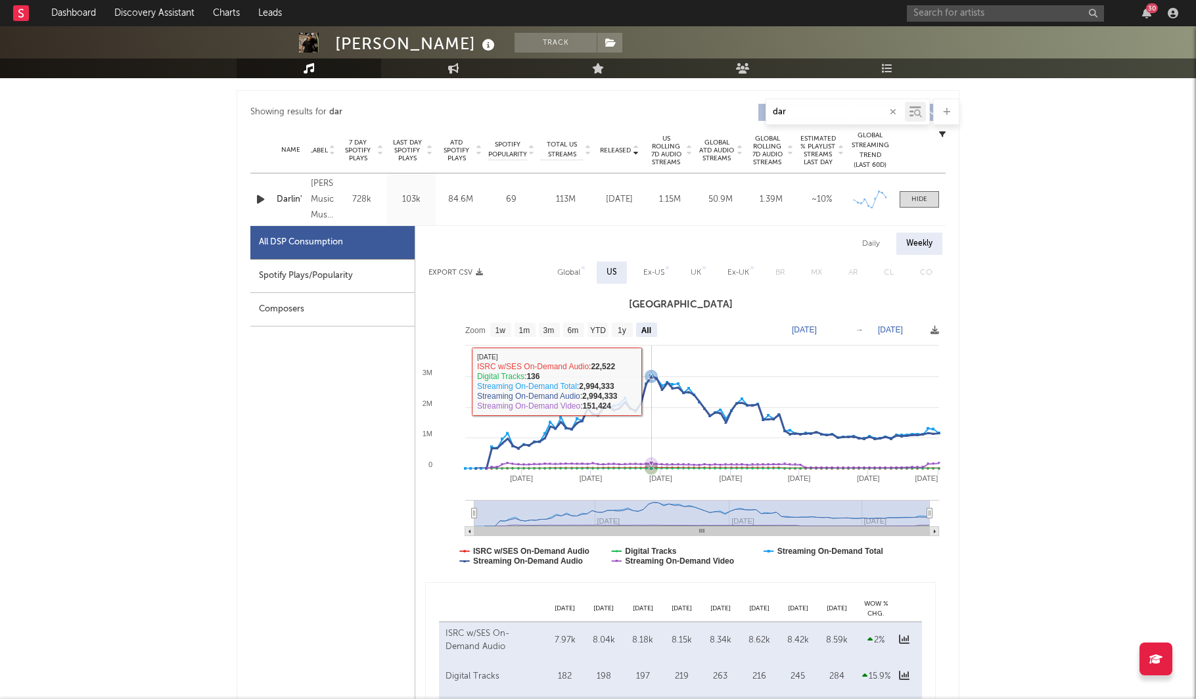
scroll to position [483, 0]
